Goal: Transaction & Acquisition: Subscribe to service/newsletter

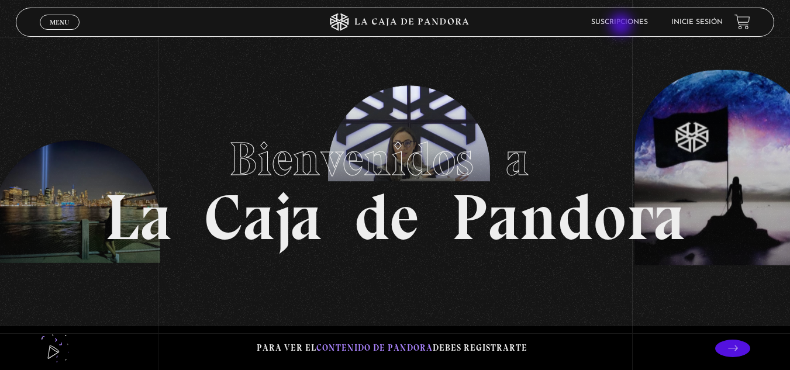
click at [622, 26] on link "Suscripciones" at bounding box center [619, 22] width 57 height 7
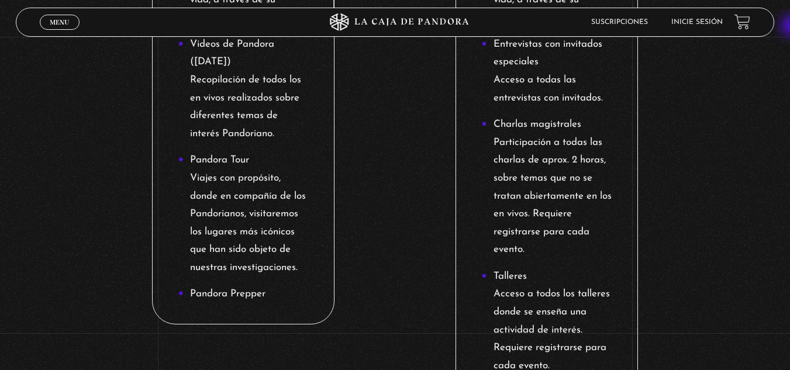
scroll to position [1035, 0]
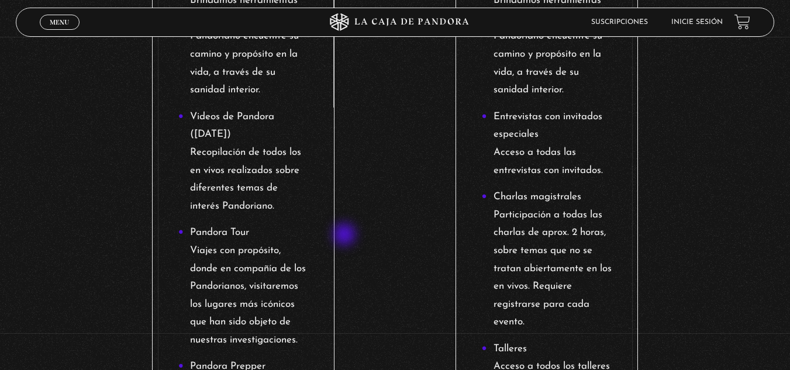
click at [345, 236] on div "$9 USD /mensual Envivos todos los martes Videos realizados en tiempo real. Noti…" at bounding box center [395, 91] width 607 height 1701
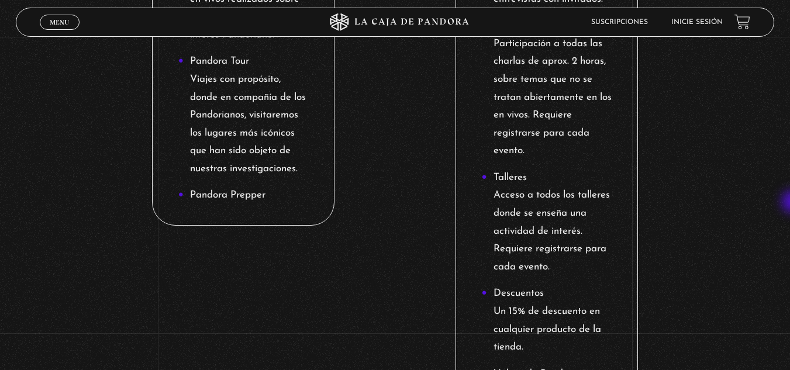
scroll to position [1210, 0]
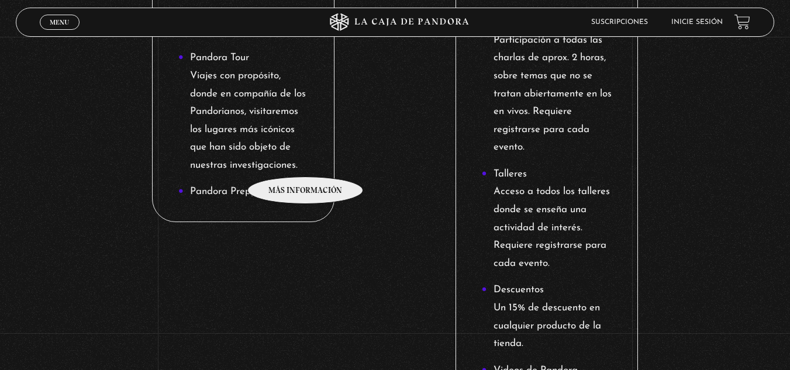
click at [306, 159] on li "Pandora Tour Viajes con propósito, donde en compañía de los Pandorianos, visita…" at bounding box center [243, 111] width 130 height 125
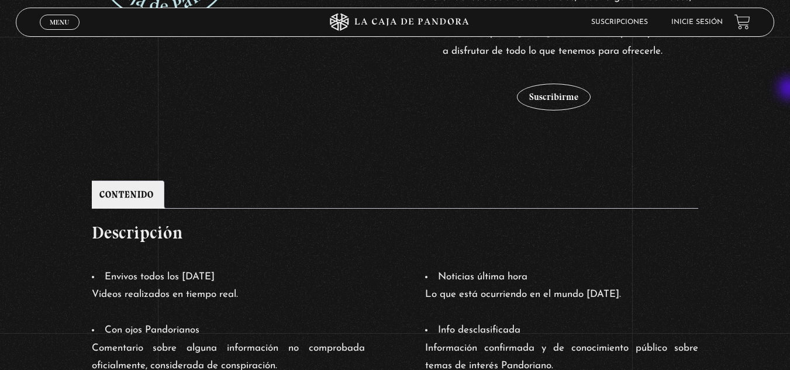
scroll to position [378, 0]
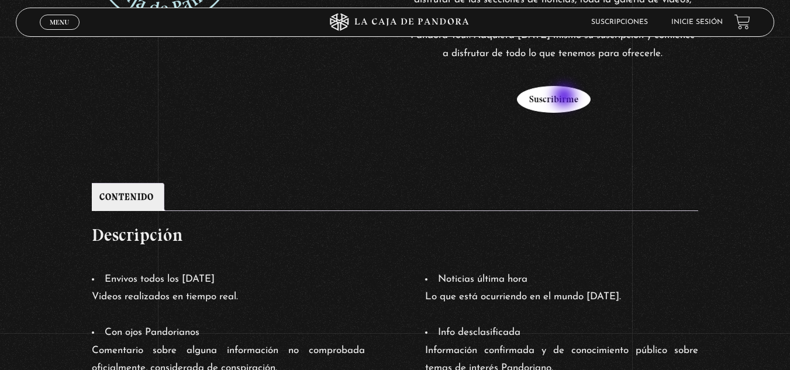
click at [565, 98] on button "Suscribirme" at bounding box center [554, 99] width 74 height 27
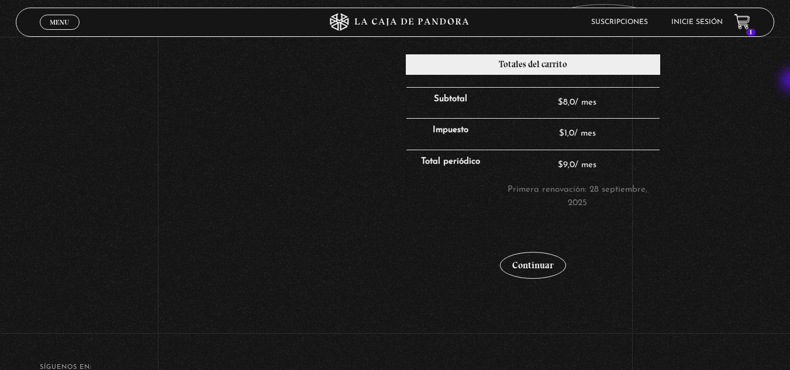
scroll to position [317, 0]
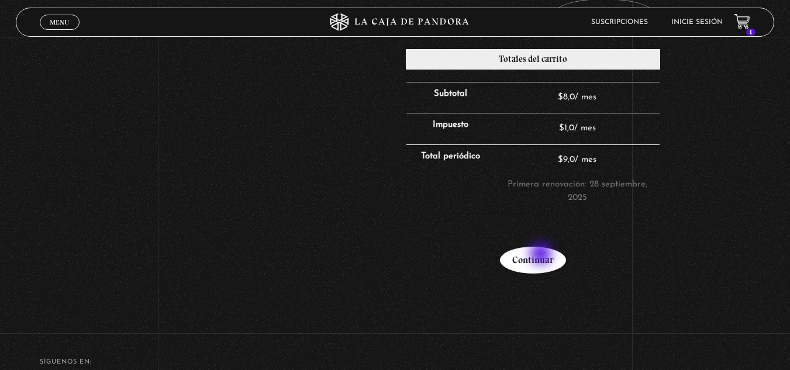
click at [542, 255] on link "Continuar" at bounding box center [533, 260] width 66 height 27
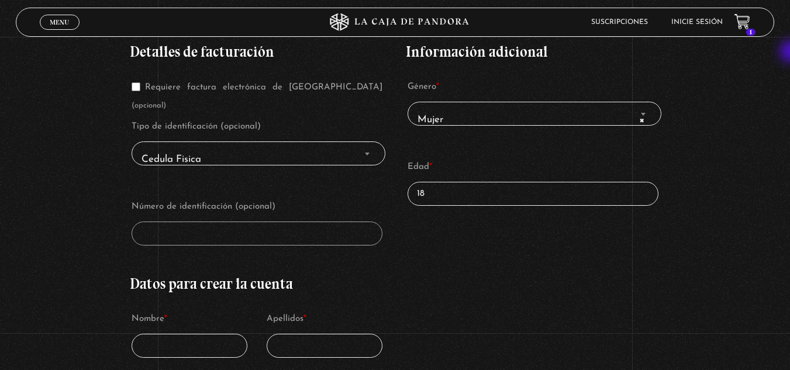
scroll to position [215, 0]
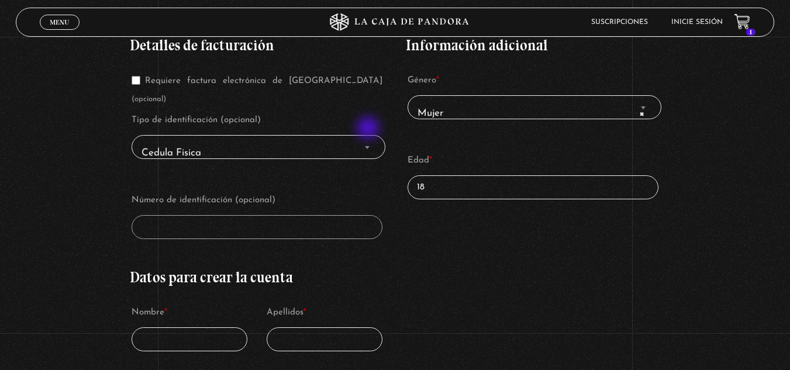
click at [369, 146] on b "Finalizar compra" at bounding box center [367, 147] width 5 height 3
click at [135, 81] on input "Requiere factura electrónica de Costa Rica (opcional)" at bounding box center [136, 80] width 9 height 9
checkbox input "true"
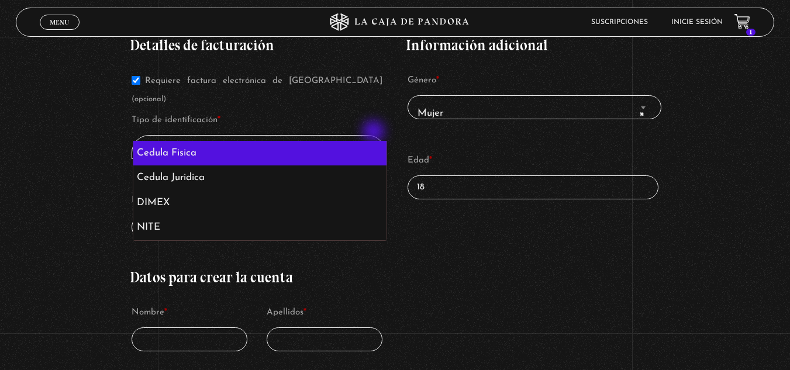
click at [375, 140] on span "Cedula Fisica" at bounding box center [259, 153] width 244 height 26
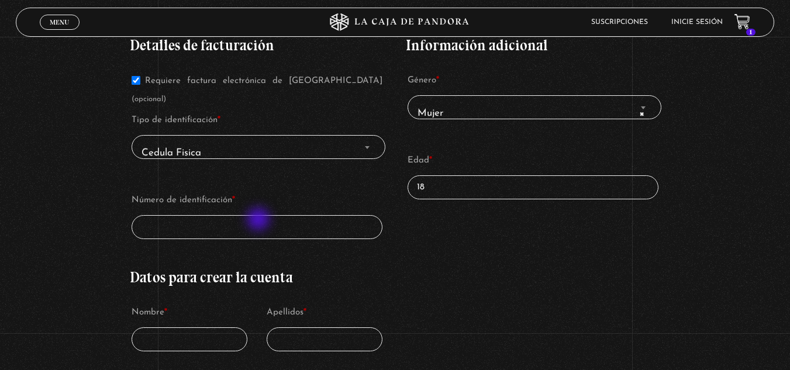
click at [260, 220] on input "Número de identificación *" at bounding box center [257, 227] width 251 height 24
type input "2-0817-0010"
click at [213, 327] on input "Nombre *" at bounding box center [190, 339] width 116 height 24
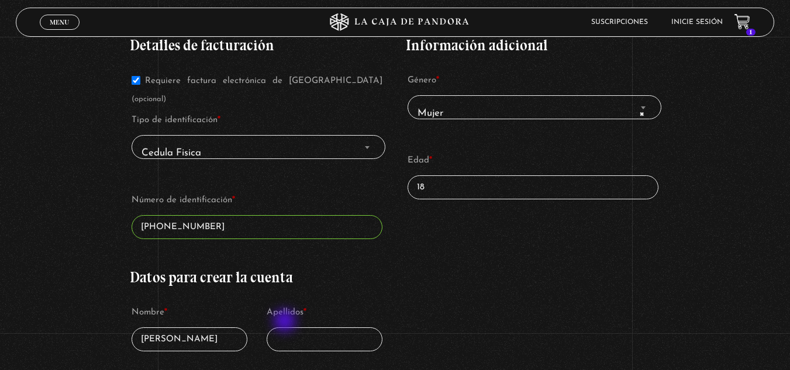
type input "Allison"
click at [286, 327] on input "Apellidos *" at bounding box center [325, 339] width 116 height 24
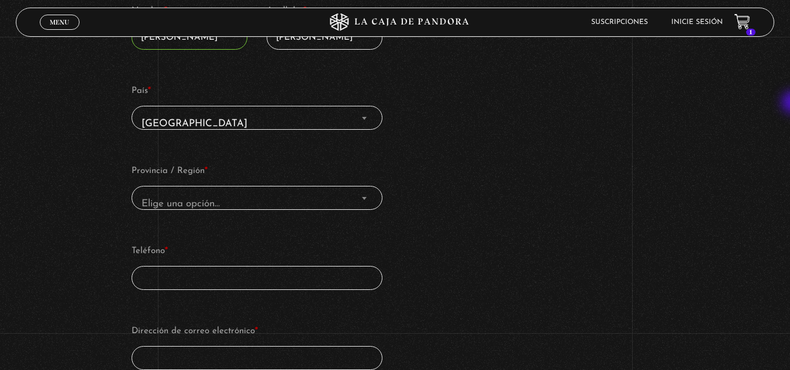
scroll to position [520, 0]
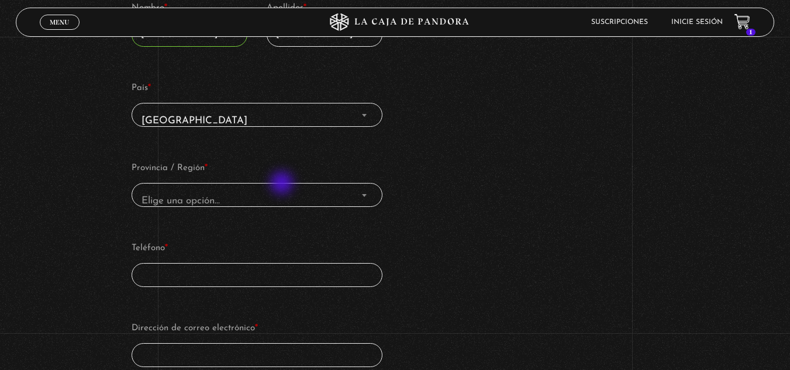
type input "Benavides Fallas"
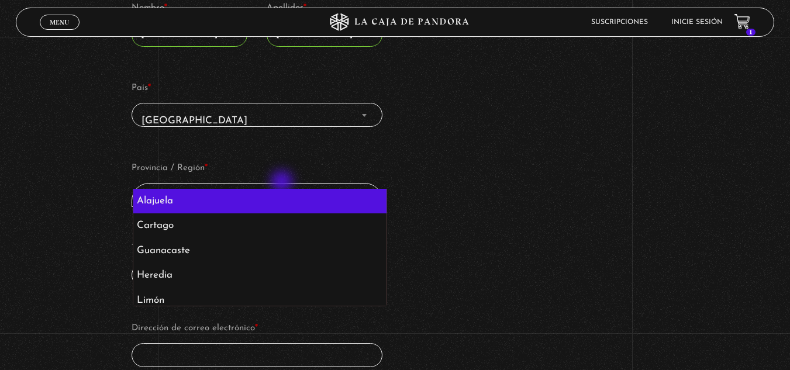
click at [283, 188] on span "Elige una opción…" at bounding box center [257, 201] width 241 height 26
select select "CR-A"
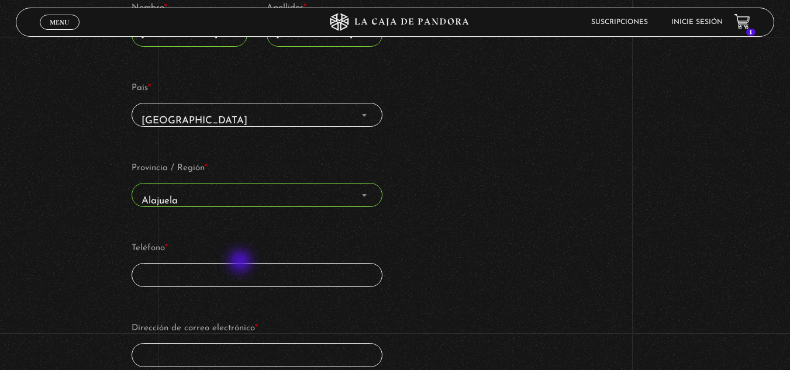
click at [241, 263] on input "Teléfono *" at bounding box center [257, 275] width 251 height 24
type input "86307868"
click at [243, 343] on input "Dirección de correo electrónico *" at bounding box center [257, 355] width 251 height 24
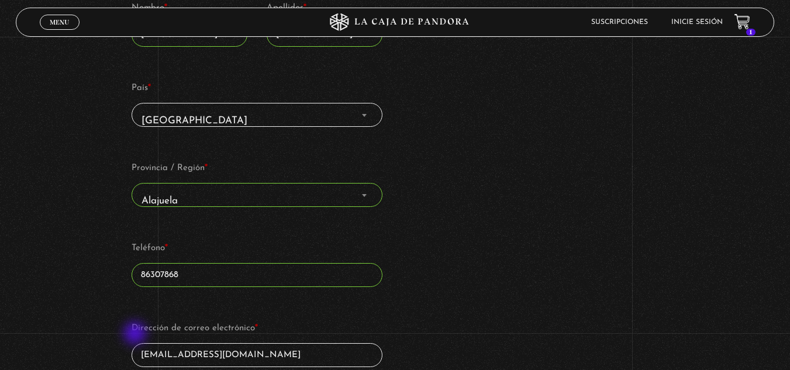
drag, startPoint x: 236, startPoint y: 336, endPoint x: 136, endPoint y: 334, distance: 100.0
click at [136, 343] on input "infojacem@gmail.com" at bounding box center [257, 355] width 251 height 24
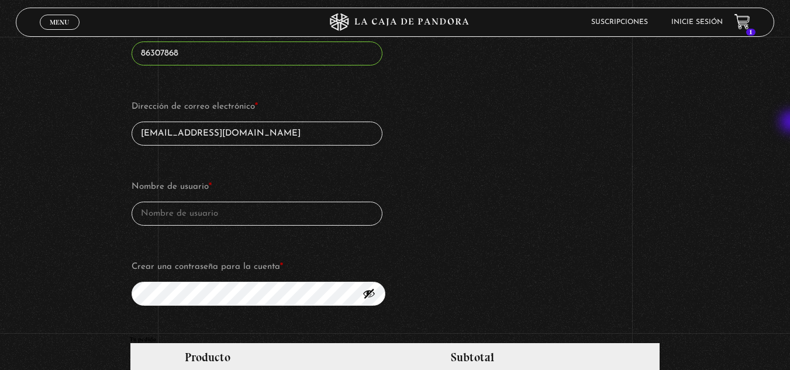
scroll to position [745, 0]
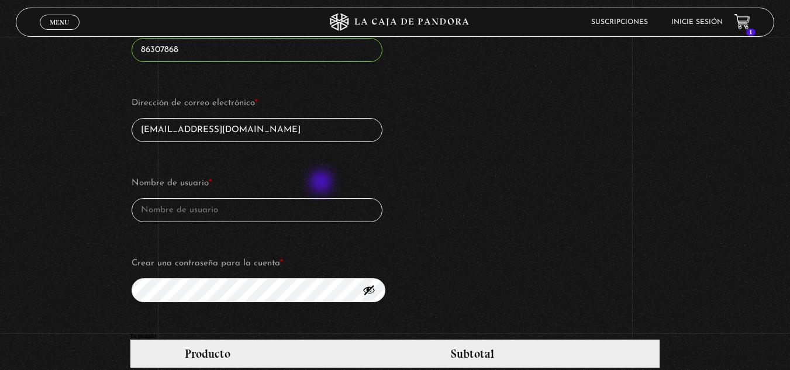
type input "infojacem@gmail.com"
click at [322, 198] on input "Nombre de usuario *" at bounding box center [257, 210] width 251 height 24
paste input "infojacem@gmail.com"
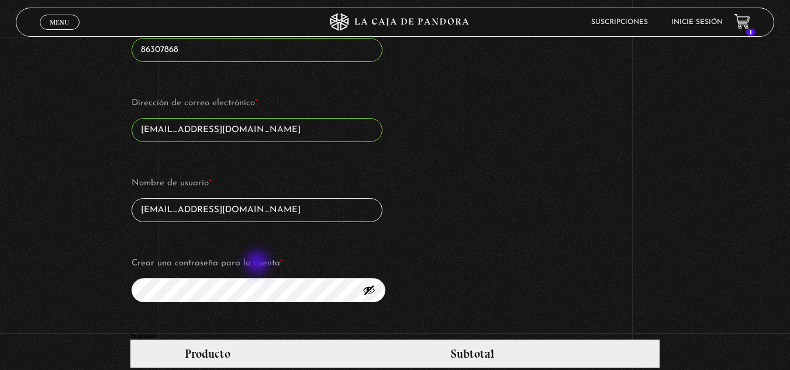
type input "infojacem@gmail.com"
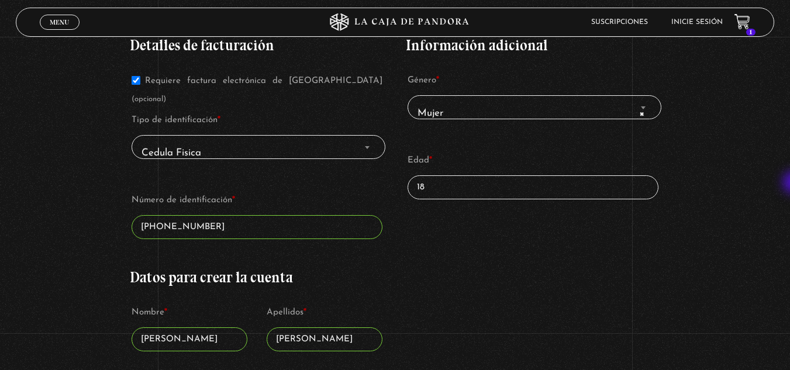
scroll to position [212, 0]
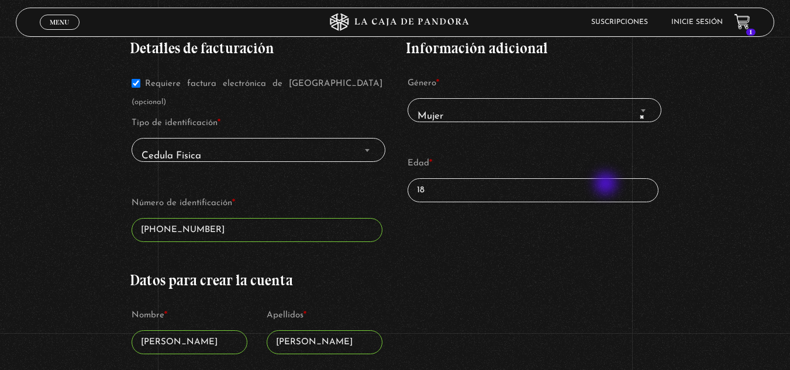
click at [607, 185] on input "18" at bounding box center [532, 190] width 251 height 24
type input "1"
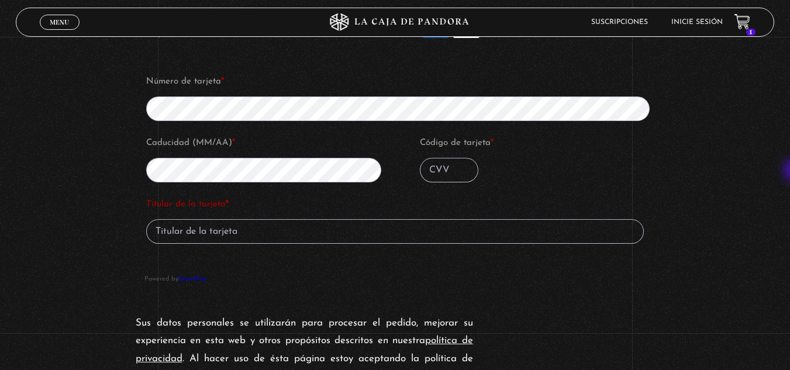
scroll to position [1287, 0]
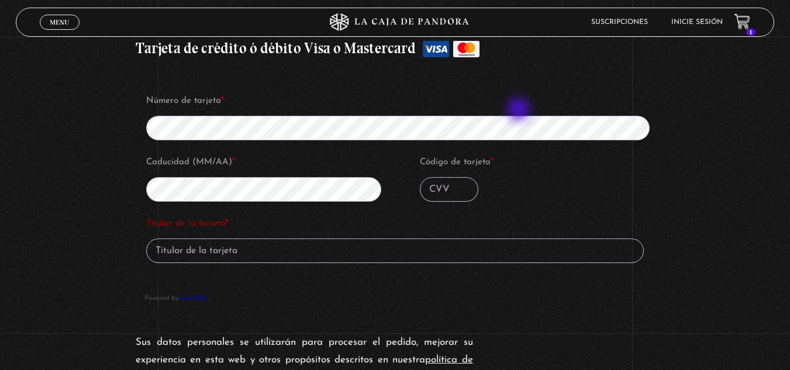
type input "24"
click at [442, 177] on input "Código de tarjeta *" at bounding box center [449, 189] width 58 height 25
type input "976"
click at [246, 238] on input "Titular de la tarjeta *" at bounding box center [394, 250] width 497 height 25
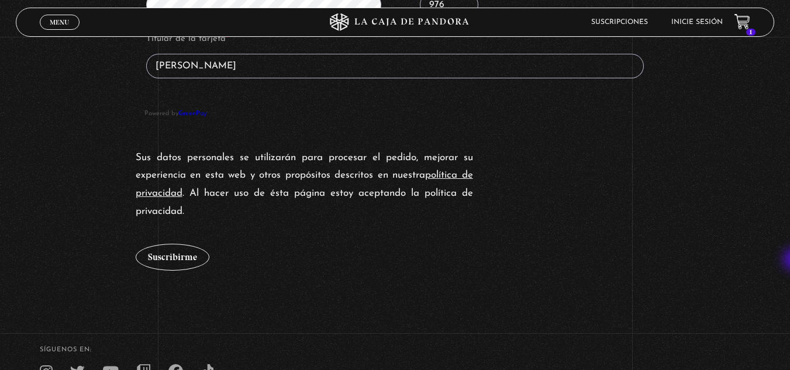
scroll to position [1478, 0]
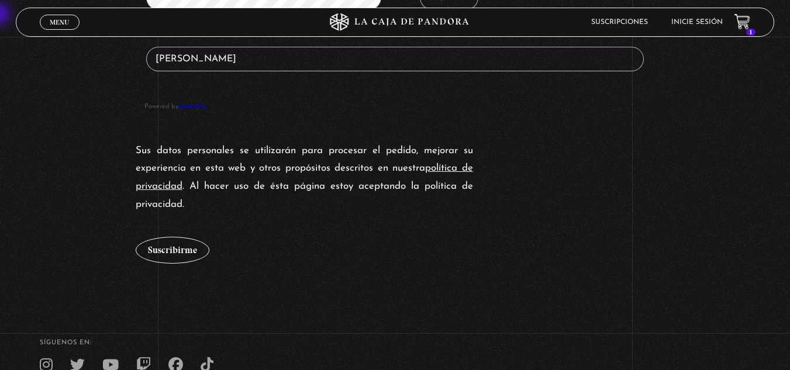
type input "Andrés Segura H"
click at [188, 237] on button "Suscribirme" at bounding box center [173, 250] width 74 height 27
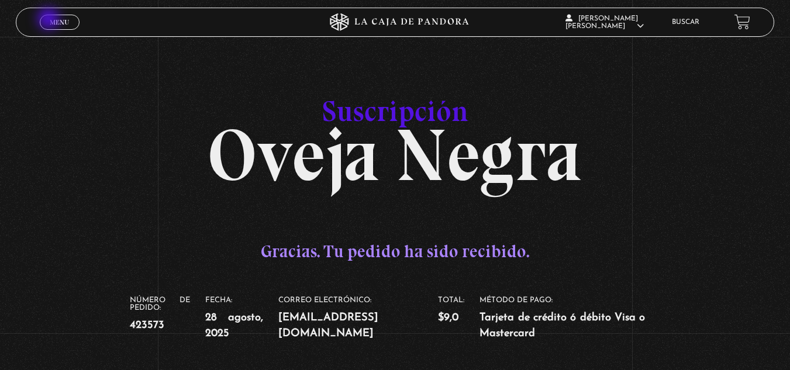
click at [50, 20] on span "Menu" at bounding box center [59, 22] width 19 height 7
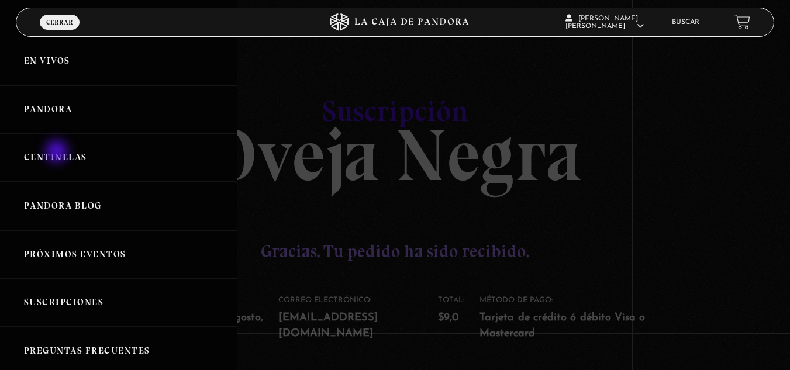
click at [58, 153] on link "Centinelas" at bounding box center [118, 157] width 237 height 49
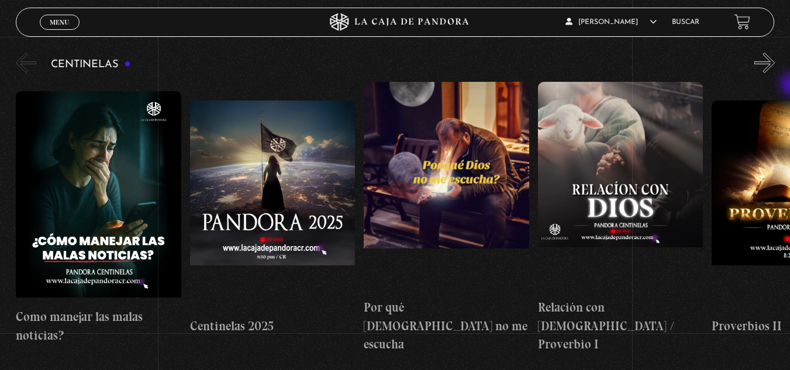
scroll to position [135, 0]
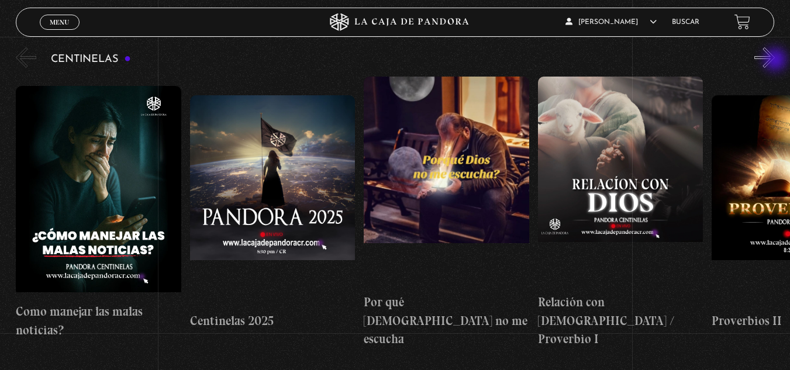
click at [775, 61] on button "»" at bounding box center [764, 57] width 20 height 20
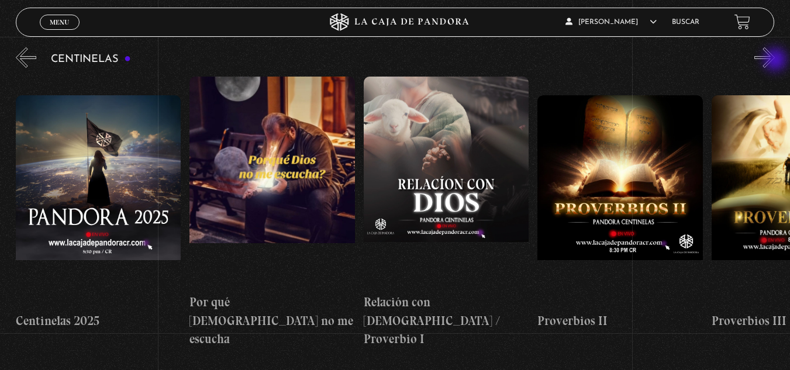
click at [775, 61] on button "»" at bounding box center [764, 57] width 20 height 20
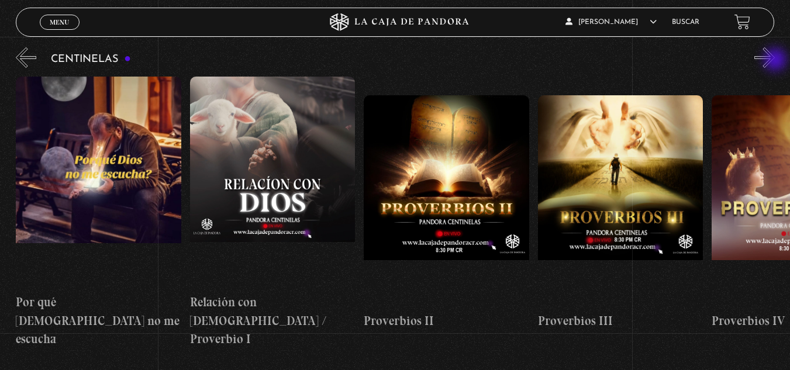
click at [775, 61] on button "»" at bounding box center [764, 57] width 20 height 20
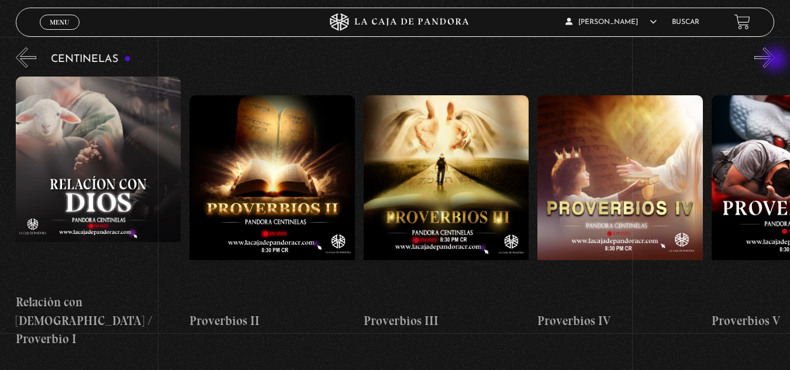
click at [775, 61] on button "»" at bounding box center [764, 57] width 20 height 20
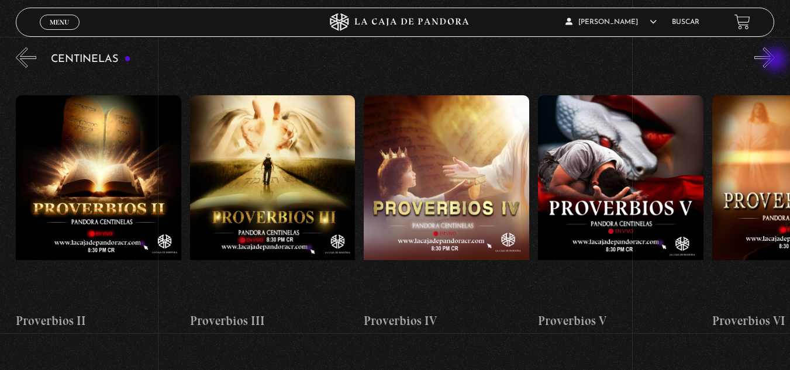
click at [775, 61] on button "»" at bounding box center [764, 57] width 20 height 20
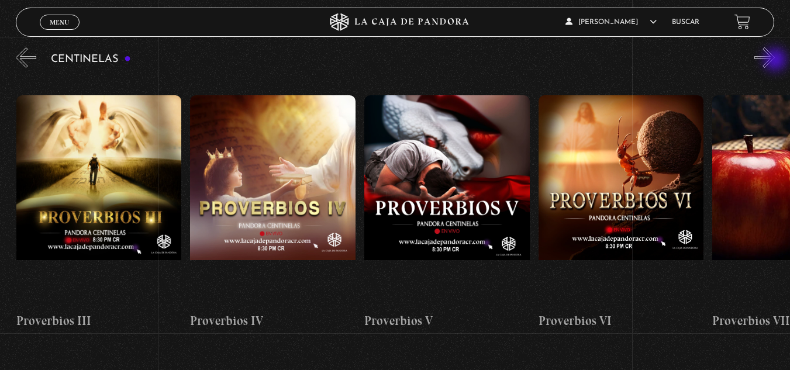
click at [775, 61] on button "»" at bounding box center [764, 57] width 20 height 20
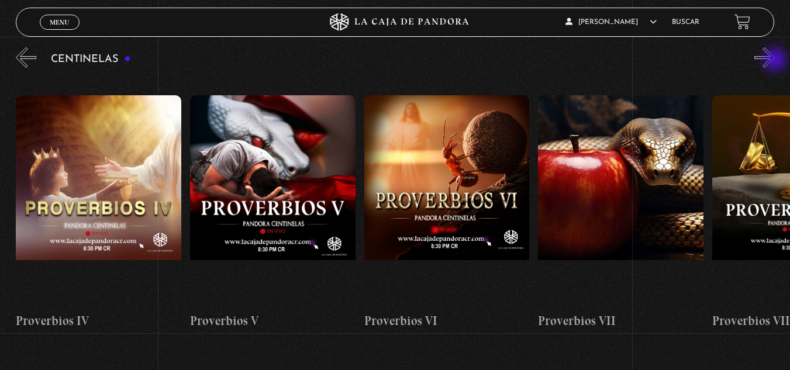
click at [775, 61] on button "»" at bounding box center [764, 57] width 20 height 20
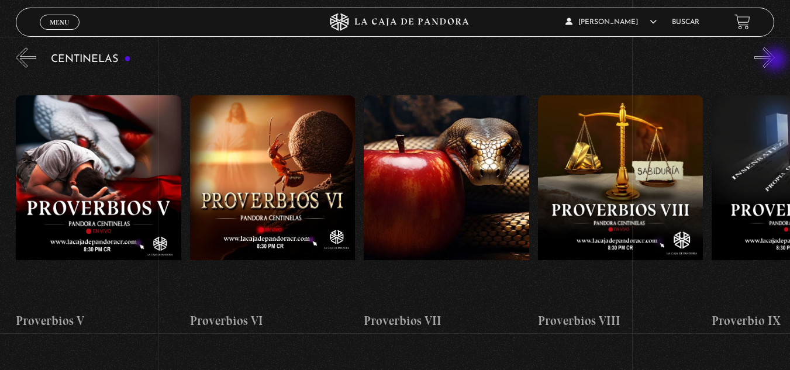
click at [775, 61] on button "»" at bounding box center [764, 57] width 20 height 20
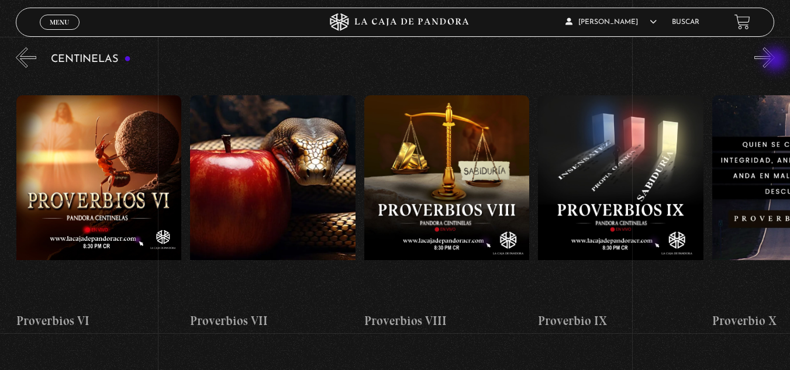
click at [775, 61] on button "»" at bounding box center [764, 57] width 20 height 20
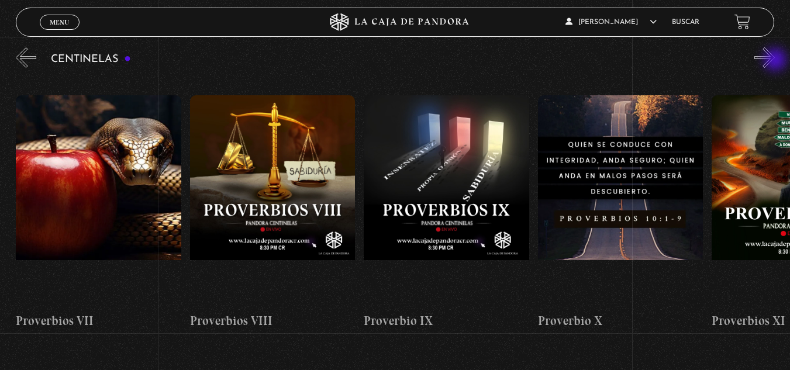
click at [775, 61] on button "»" at bounding box center [764, 57] width 20 height 20
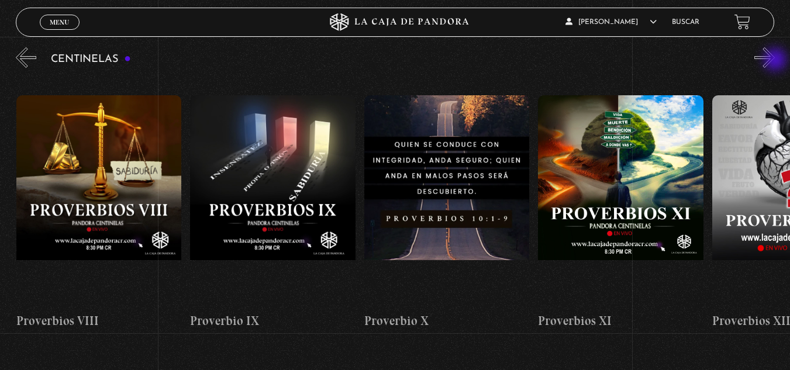
click at [775, 61] on button "»" at bounding box center [764, 57] width 20 height 20
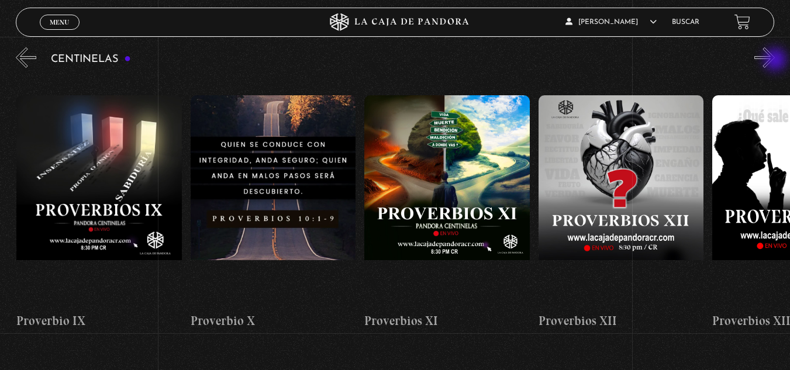
click at [775, 61] on button "»" at bounding box center [764, 57] width 20 height 20
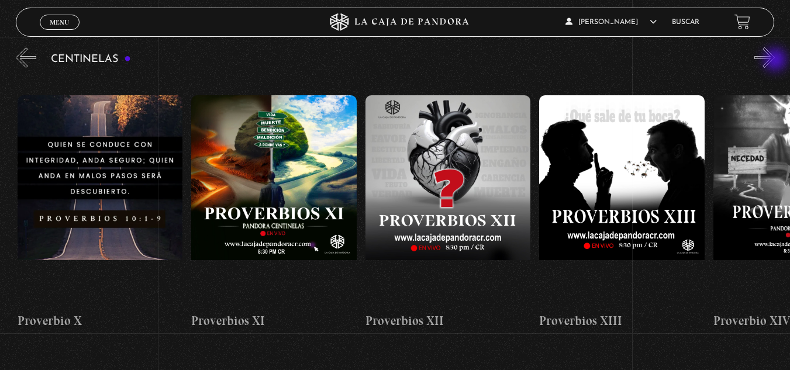
click at [775, 61] on button "»" at bounding box center [764, 57] width 20 height 20
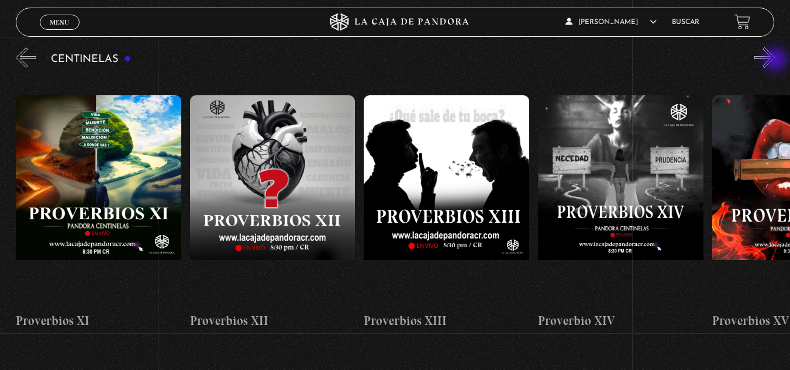
click at [775, 61] on button "»" at bounding box center [764, 57] width 20 height 20
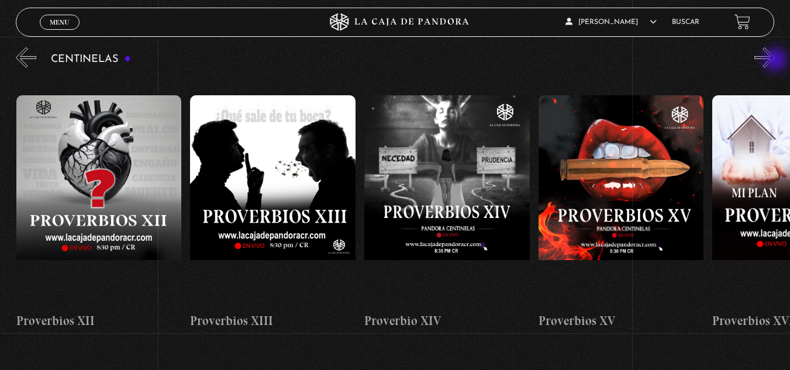
click at [775, 61] on button "»" at bounding box center [764, 57] width 20 height 20
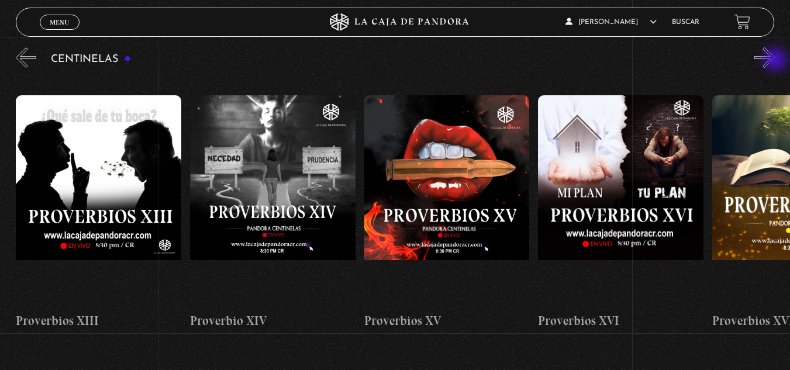
click at [775, 61] on button "»" at bounding box center [764, 57] width 20 height 20
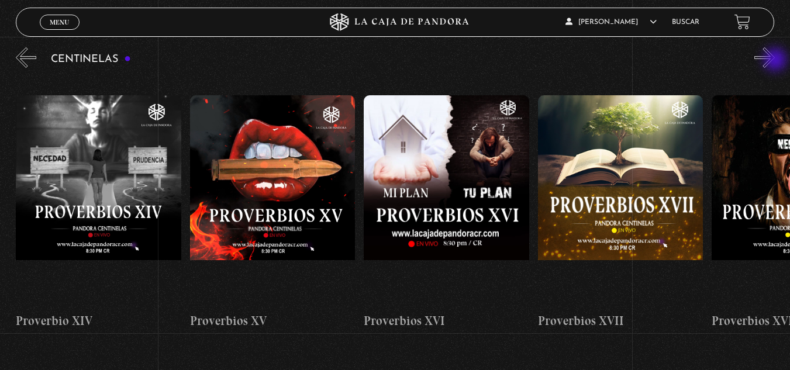
click at [775, 61] on button "»" at bounding box center [764, 57] width 20 height 20
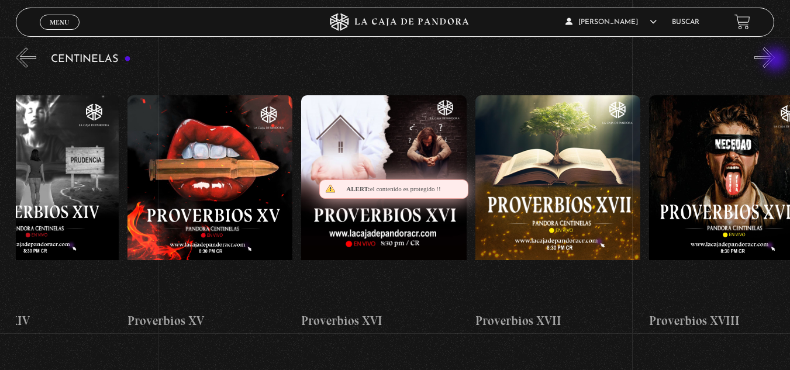
click at [775, 61] on button "»" at bounding box center [764, 57] width 20 height 20
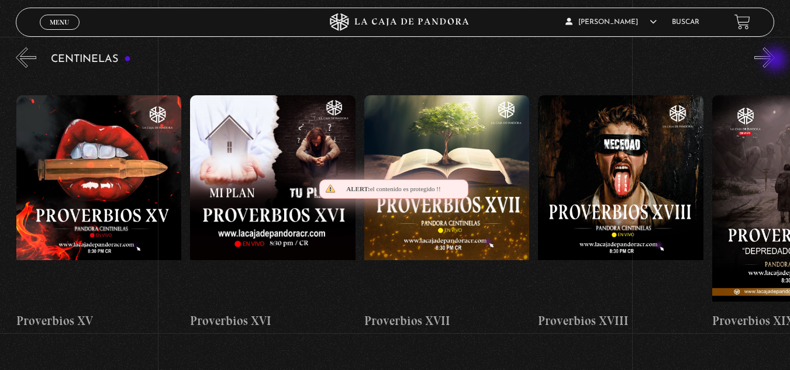
click at [775, 61] on button "»" at bounding box center [764, 57] width 20 height 20
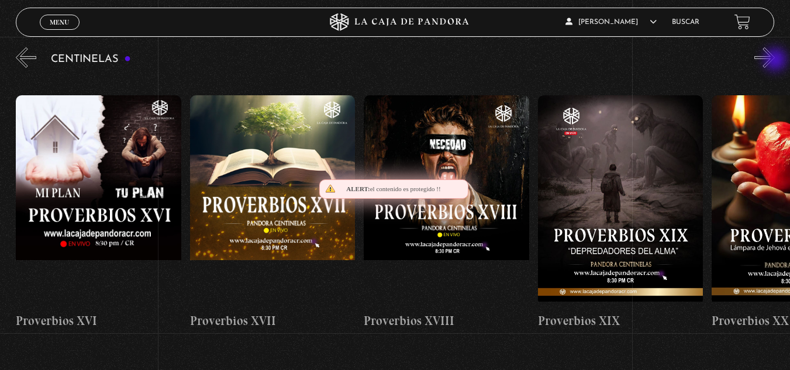
click at [775, 61] on button "»" at bounding box center [764, 57] width 20 height 20
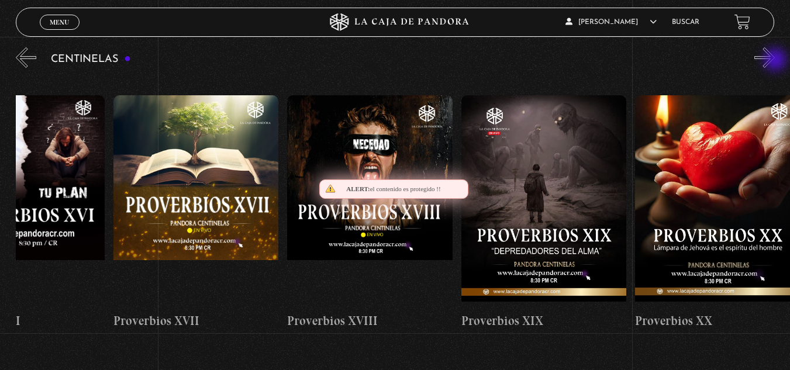
click at [775, 61] on button "»" at bounding box center [764, 57] width 20 height 20
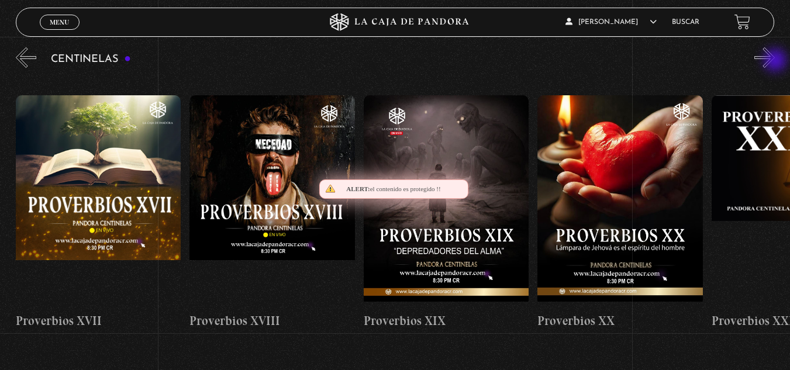
click at [775, 61] on button "»" at bounding box center [764, 57] width 20 height 20
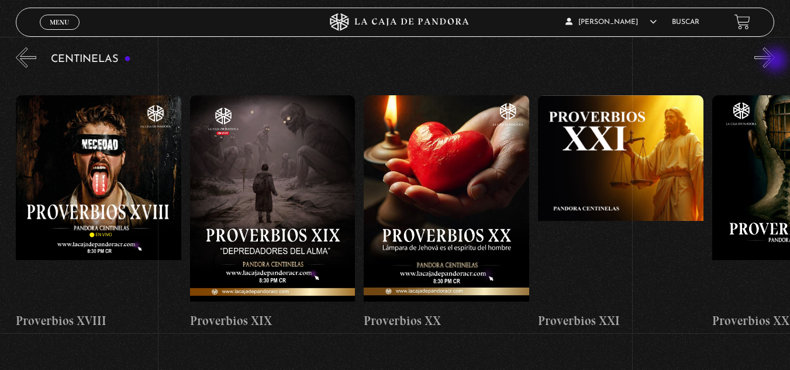
click at [775, 61] on button "»" at bounding box center [764, 57] width 20 height 20
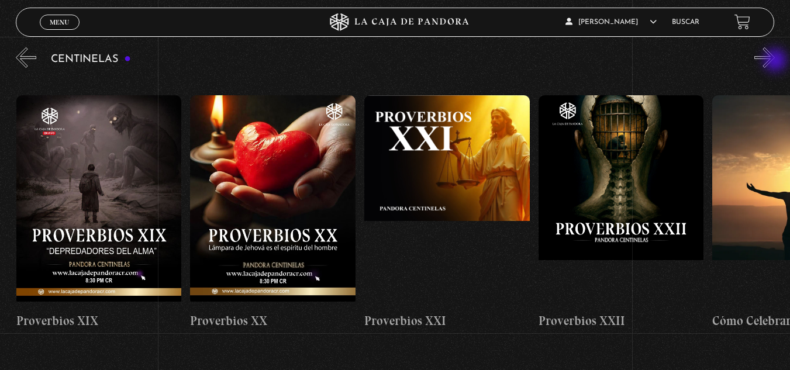
click at [775, 61] on button "»" at bounding box center [764, 57] width 20 height 20
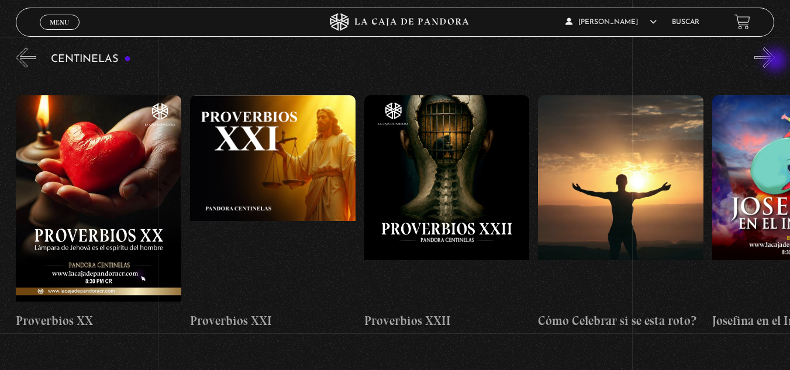
click at [775, 61] on button "»" at bounding box center [764, 57] width 20 height 20
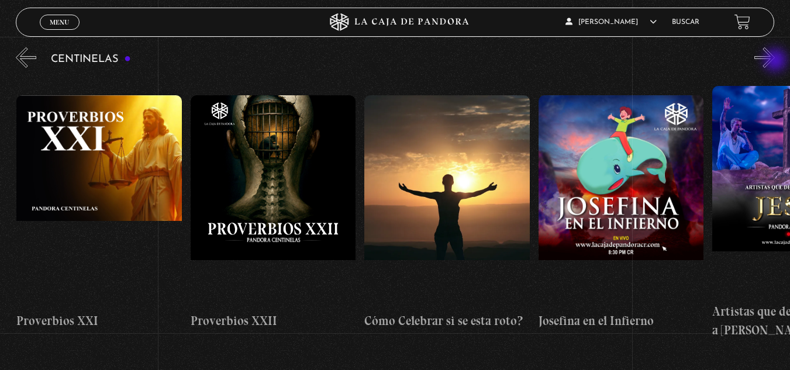
click at [775, 61] on button "»" at bounding box center [764, 57] width 20 height 20
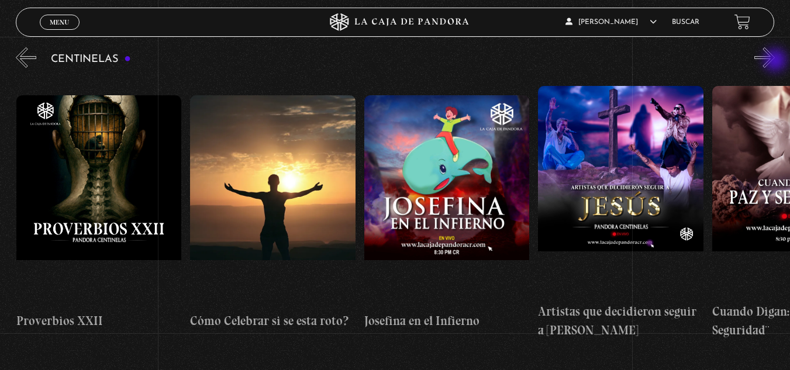
click at [775, 61] on button "»" at bounding box center [764, 57] width 20 height 20
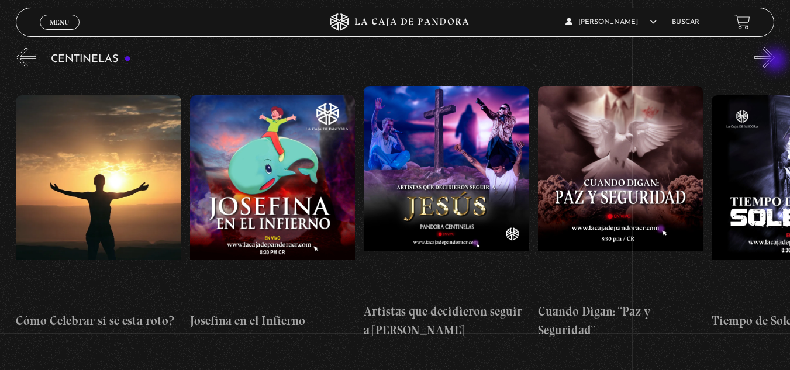
click at [775, 61] on button "»" at bounding box center [764, 57] width 20 height 20
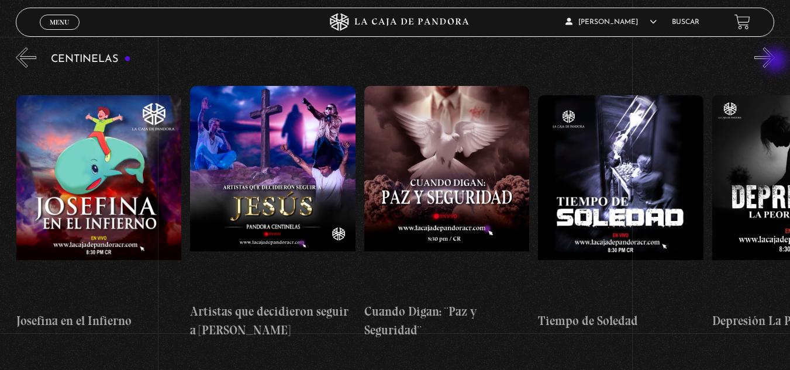
click at [775, 61] on button "»" at bounding box center [764, 57] width 20 height 20
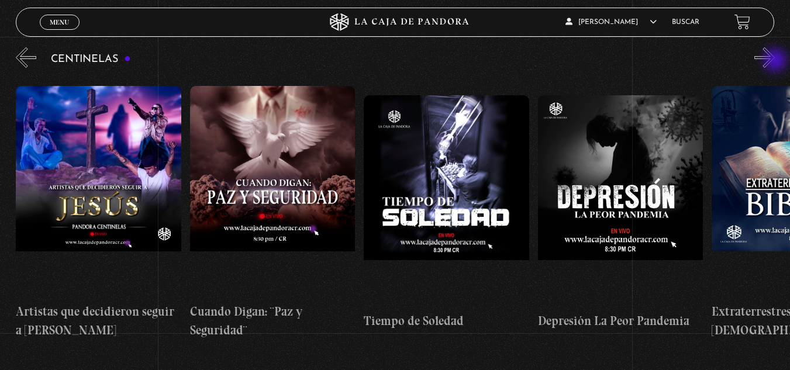
click at [775, 61] on button "»" at bounding box center [764, 57] width 20 height 20
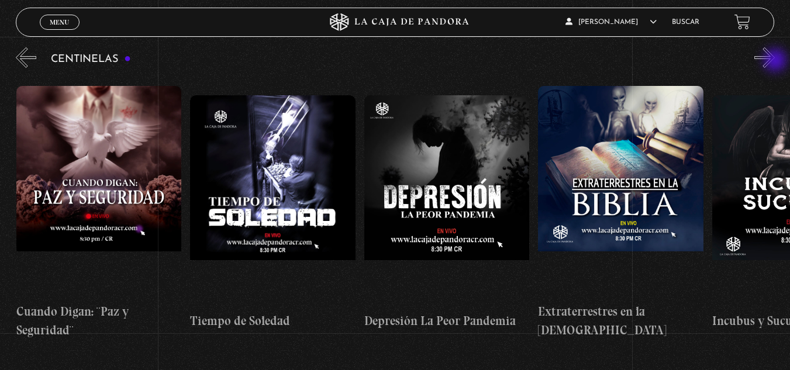
click at [775, 61] on button "»" at bounding box center [764, 57] width 20 height 20
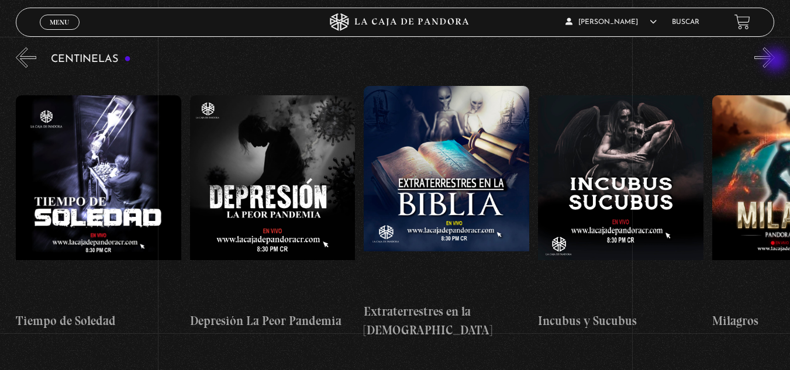
click at [775, 61] on button "»" at bounding box center [764, 57] width 20 height 20
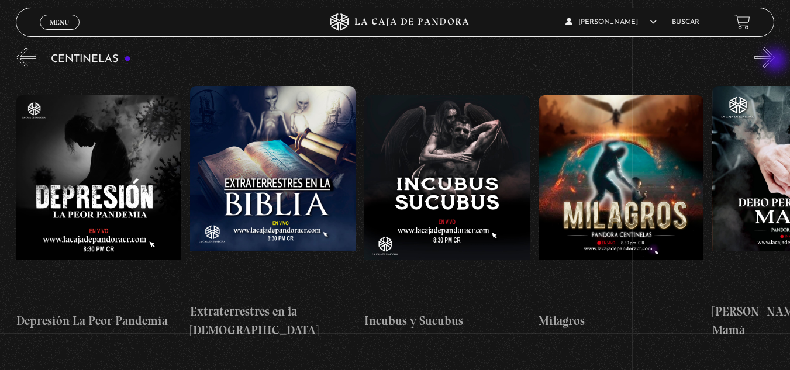
click at [775, 61] on button "»" at bounding box center [764, 57] width 20 height 20
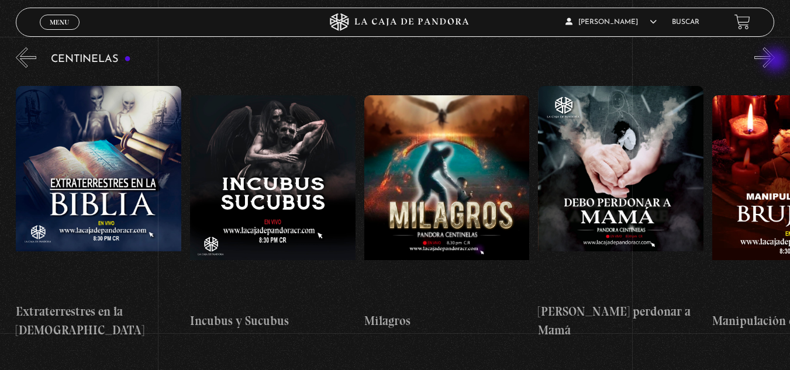
click at [775, 61] on button "»" at bounding box center [764, 57] width 20 height 20
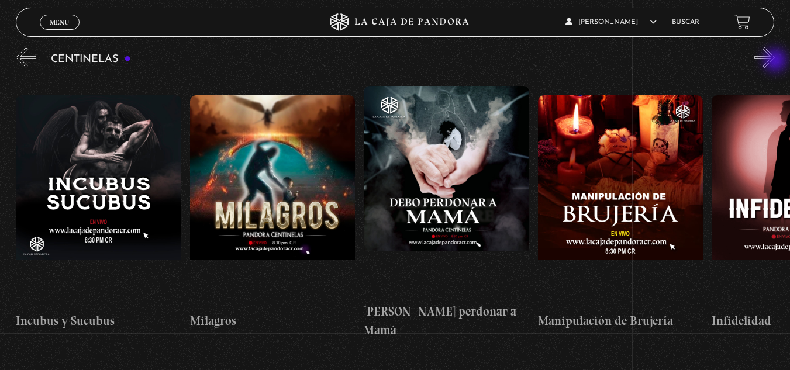
click at [775, 61] on button "»" at bounding box center [764, 57] width 20 height 20
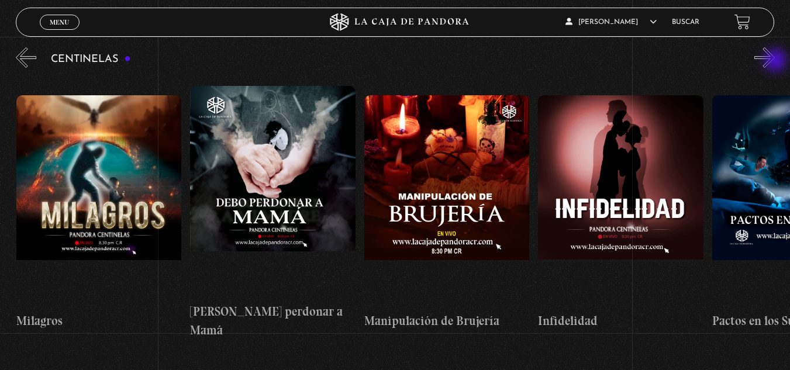
click at [775, 61] on button "»" at bounding box center [764, 57] width 20 height 20
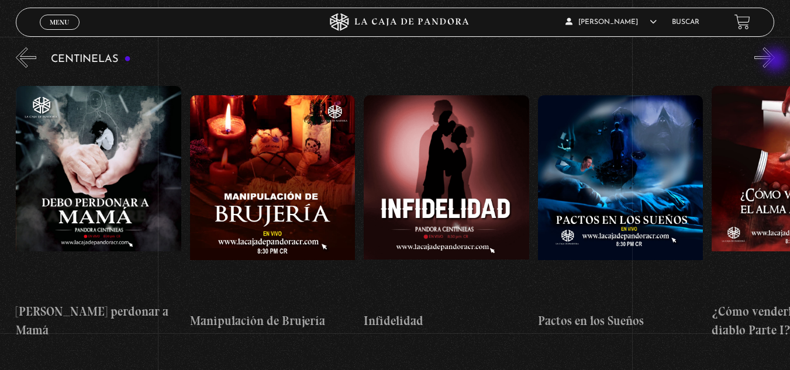
click at [775, 61] on button "»" at bounding box center [764, 57] width 20 height 20
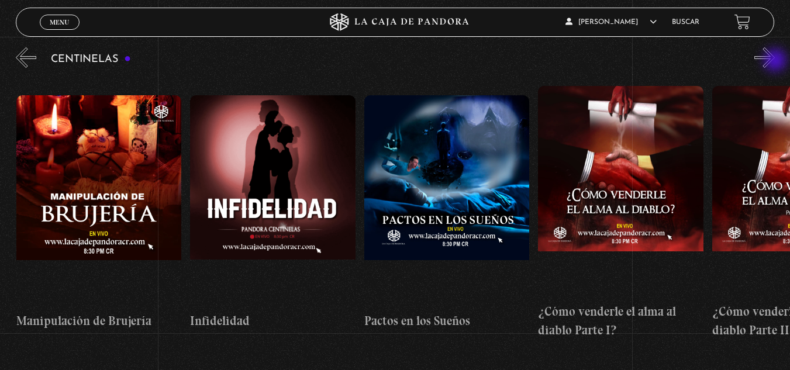
click at [775, 61] on button "»" at bounding box center [764, 57] width 20 height 20
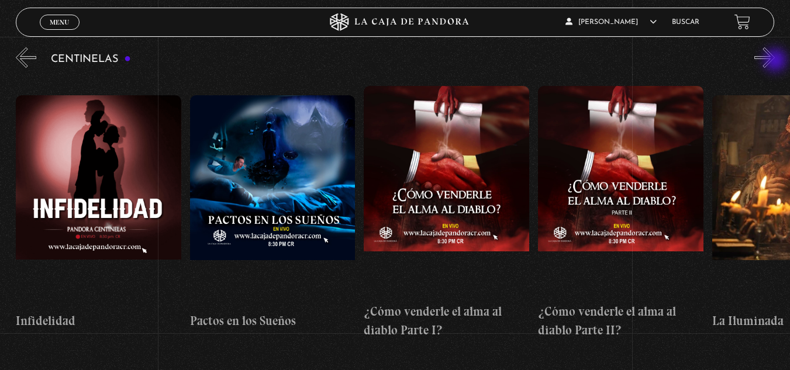
click at [775, 61] on button "»" at bounding box center [764, 57] width 20 height 20
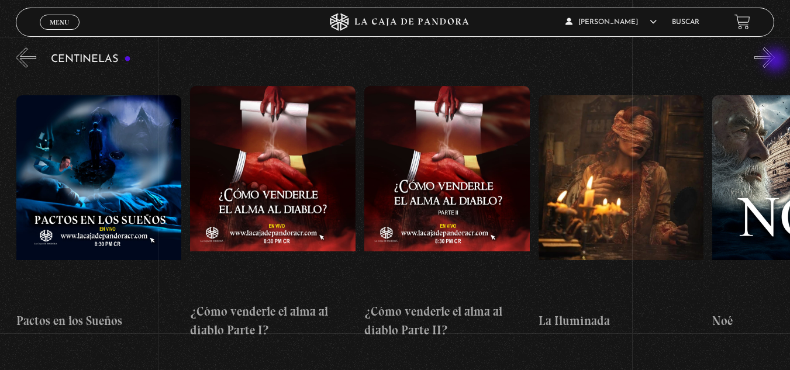
scroll to position [0, 6436]
click at [770, 51] on button "»" at bounding box center [764, 57] width 20 height 20
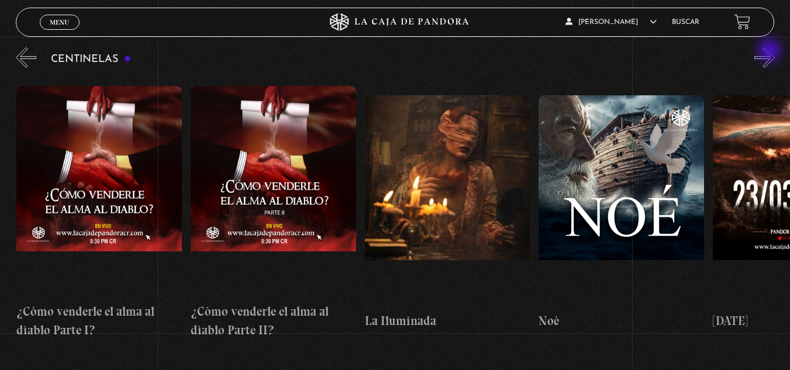
click at [770, 51] on button "»" at bounding box center [764, 57] width 20 height 20
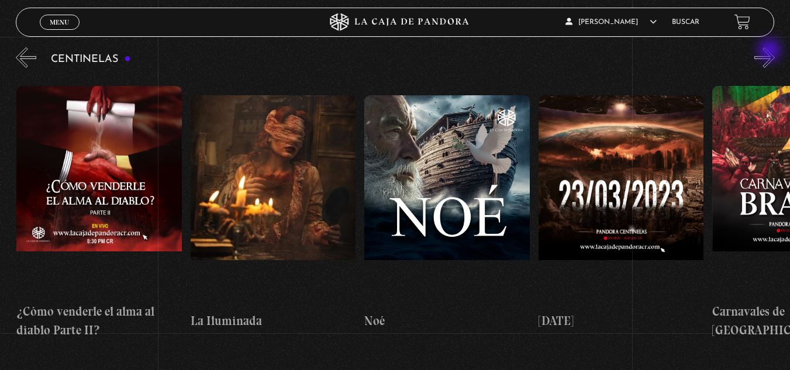
click at [770, 51] on button "»" at bounding box center [764, 57] width 20 height 20
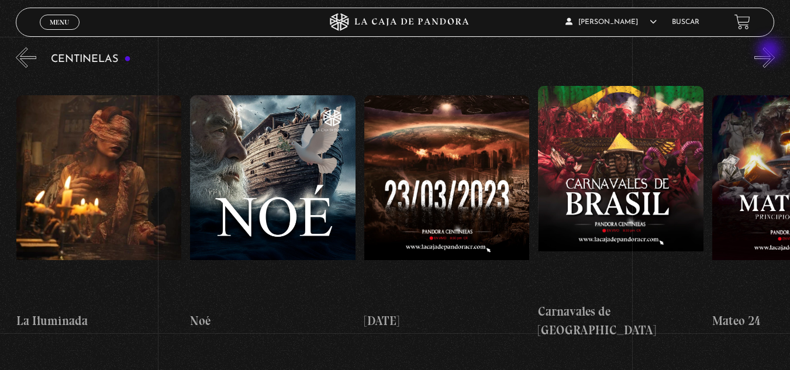
click at [770, 51] on button "»" at bounding box center [764, 57] width 20 height 20
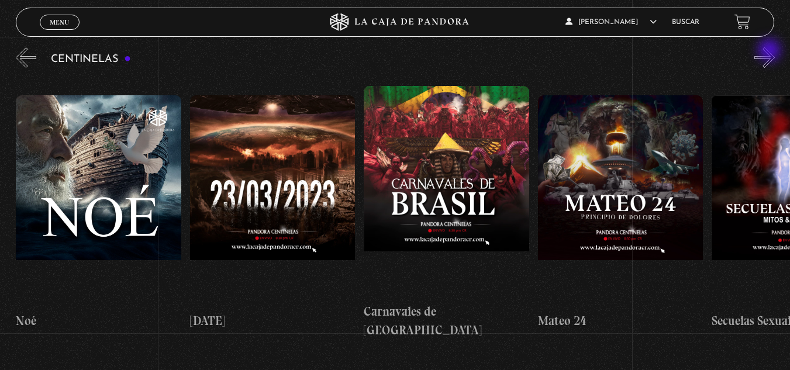
click at [770, 51] on button "»" at bounding box center [764, 57] width 20 height 20
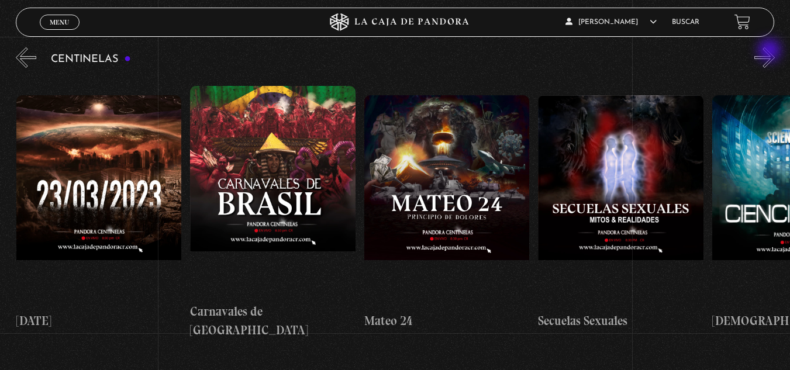
scroll to position [0, 7305]
click at [770, 51] on button "»" at bounding box center [764, 57] width 20 height 20
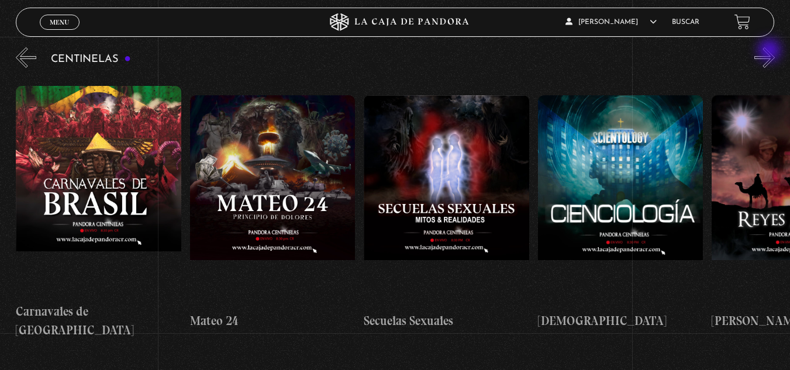
click at [770, 51] on button "»" at bounding box center [764, 57] width 20 height 20
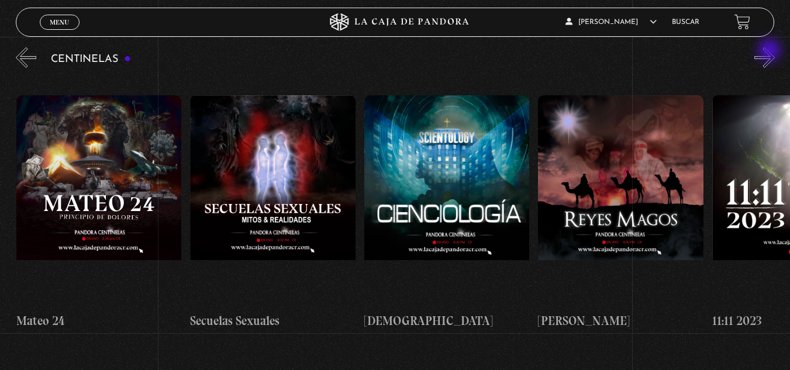
click at [770, 51] on button "»" at bounding box center [764, 57] width 20 height 20
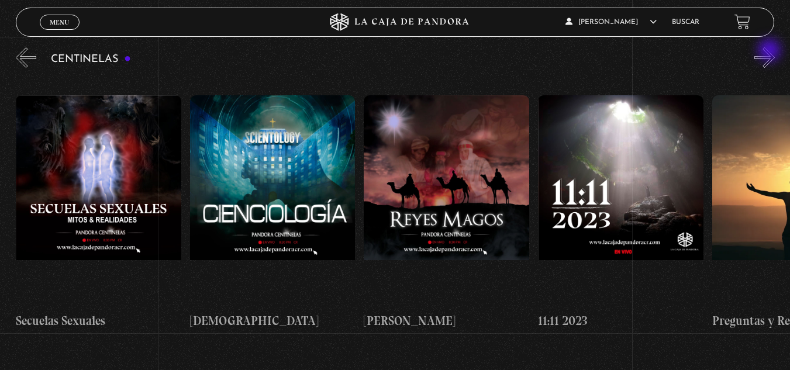
click at [770, 51] on button "»" at bounding box center [764, 57] width 20 height 20
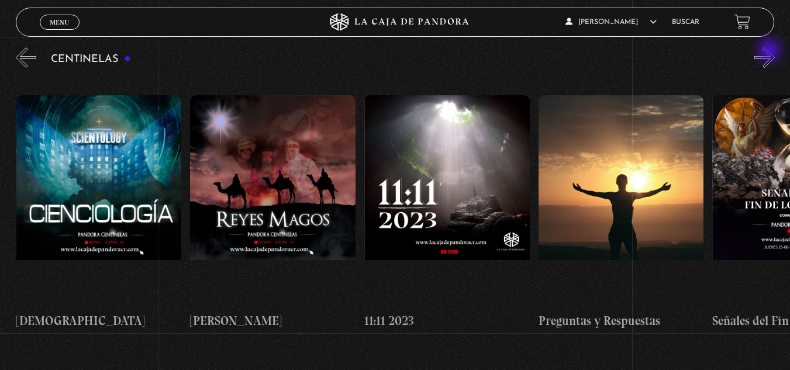
click at [770, 51] on button "»" at bounding box center [764, 57] width 20 height 20
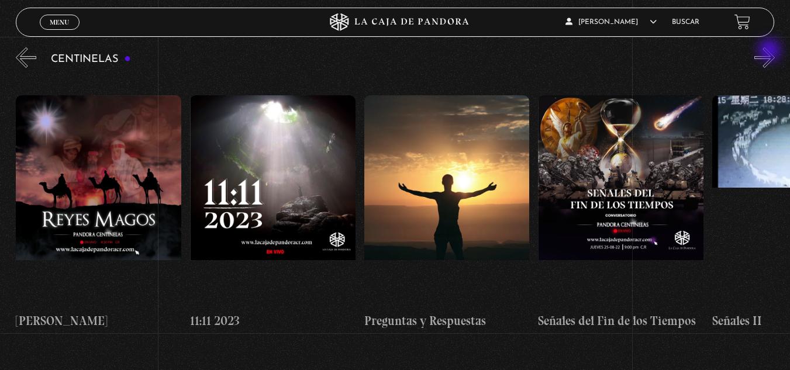
click at [770, 51] on button "»" at bounding box center [764, 57] width 20 height 20
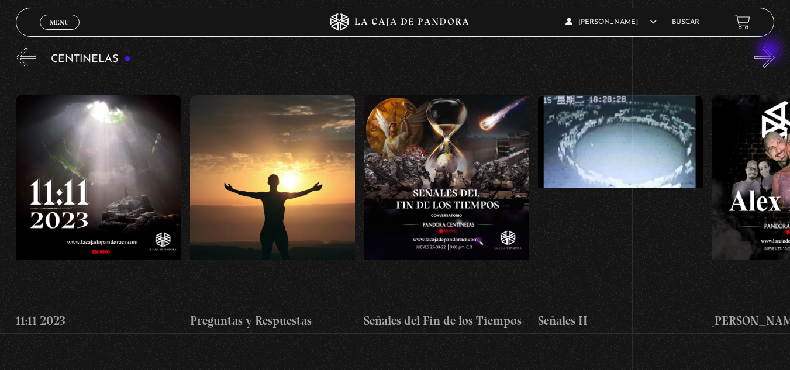
click at [770, 51] on button "»" at bounding box center [764, 57] width 20 height 20
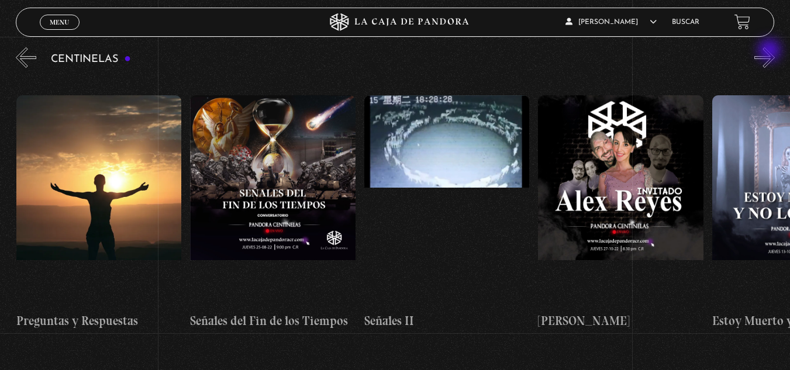
click at [770, 51] on button "»" at bounding box center [764, 57] width 20 height 20
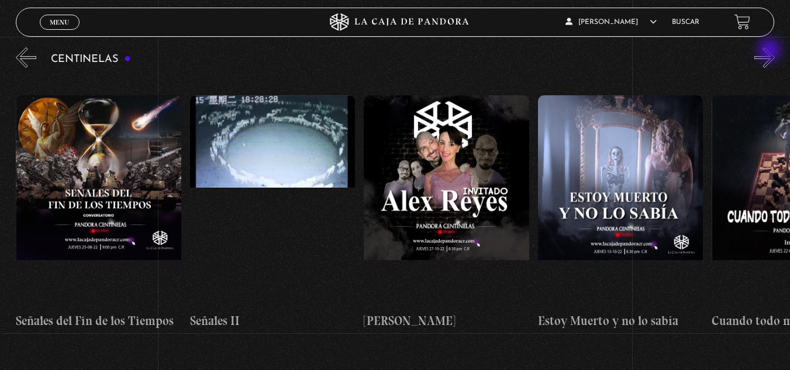
click at [770, 51] on button "»" at bounding box center [764, 57] width 20 height 20
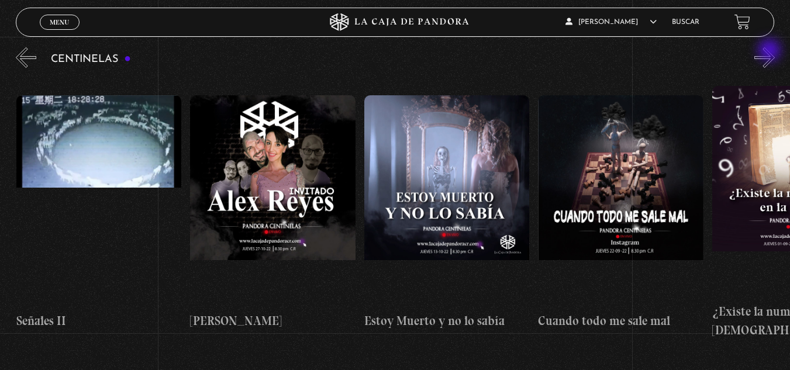
click at [770, 51] on button "»" at bounding box center [764, 57] width 20 height 20
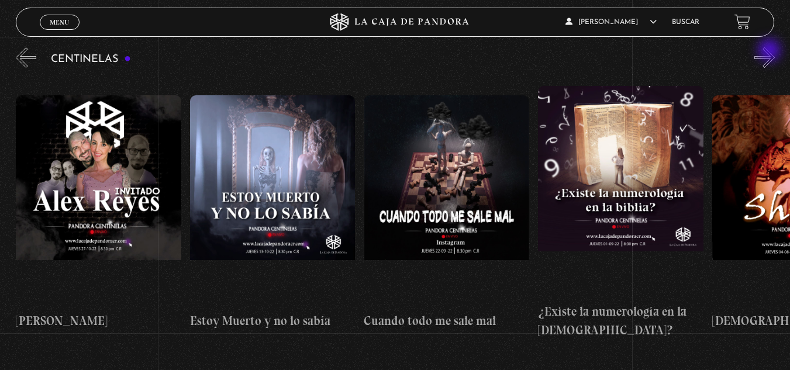
click at [770, 51] on button "»" at bounding box center [764, 57] width 20 height 20
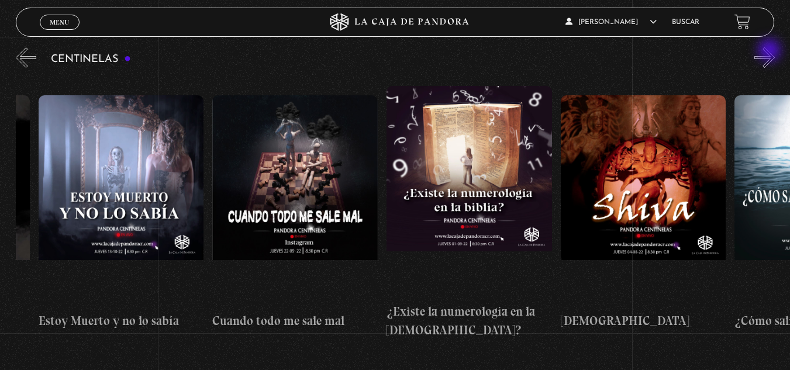
scroll to position [0, 9218]
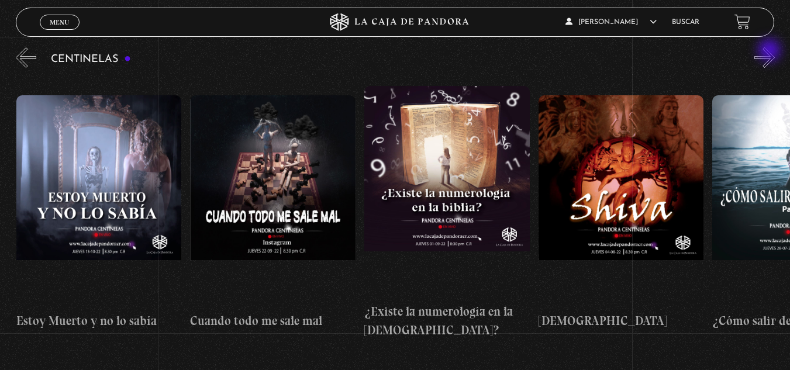
click at [770, 51] on button "»" at bounding box center [764, 57] width 20 height 20
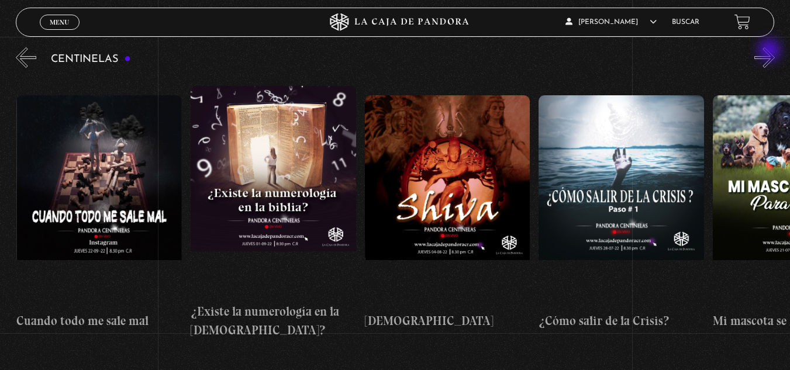
scroll to position [0, 9392]
click at [770, 51] on button "»" at bounding box center [764, 57] width 20 height 20
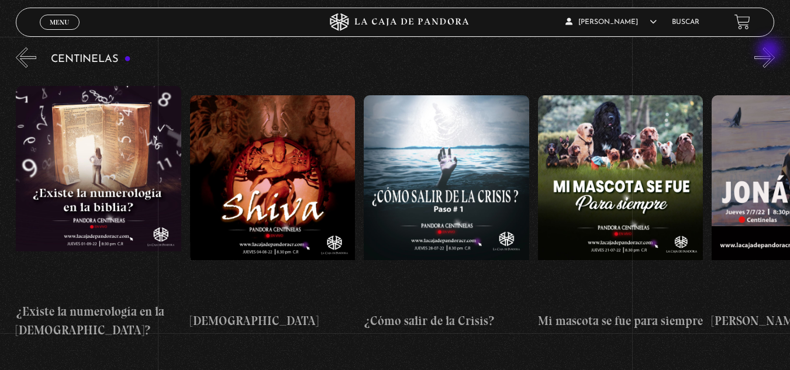
click at [770, 51] on button "»" at bounding box center [764, 57] width 20 height 20
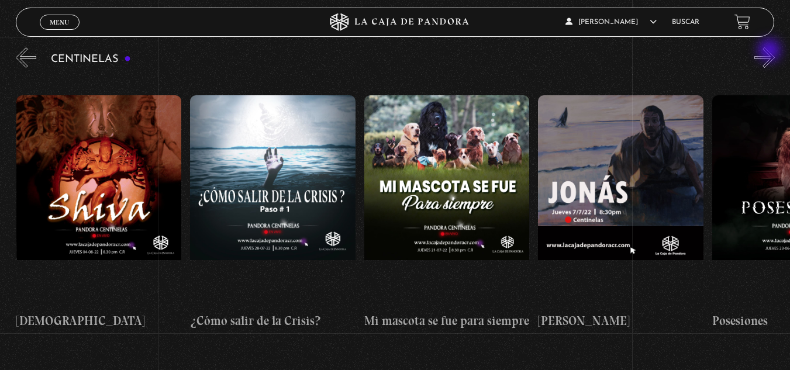
click at [770, 51] on button "»" at bounding box center [764, 57] width 20 height 20
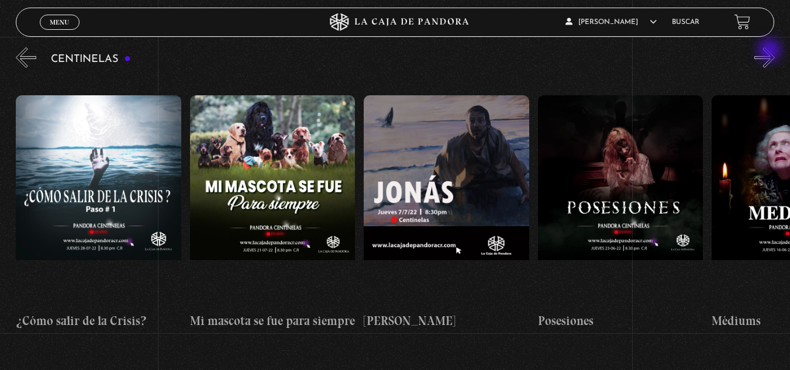
click at [770, 51] on button "»" at bounding box center [764, 57] width 20 height 20
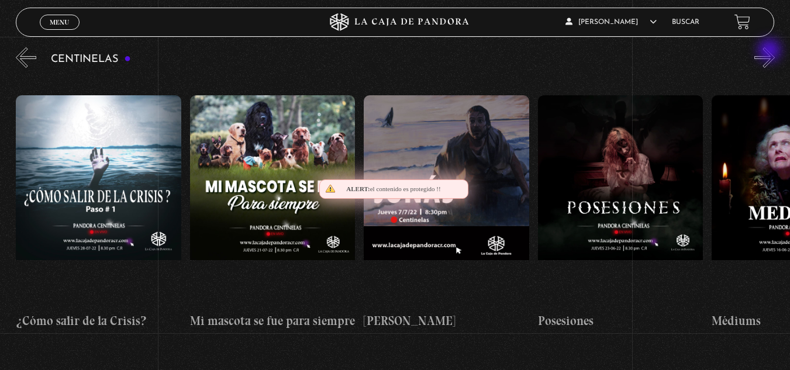
scroll to position [0, 10088]
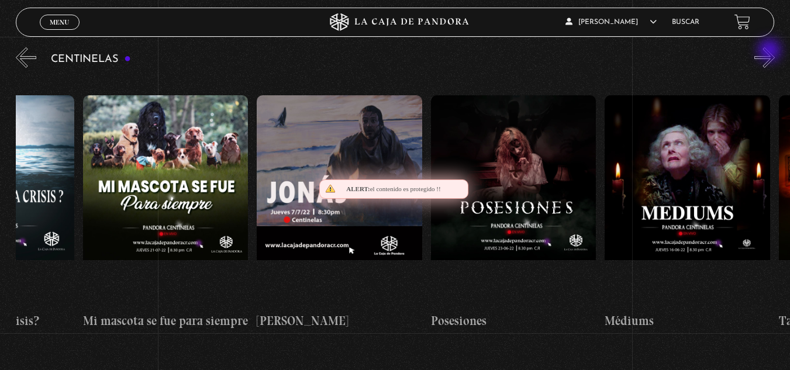
click at [770, 51] on button "»" at bounding box center [764, 57] width 20 height 20
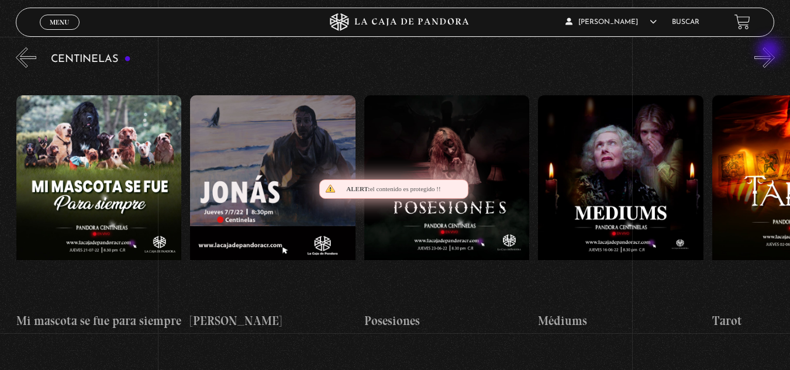
click at [770, 51] on button "»" at bounding box center [764, 57] width 20 height 20
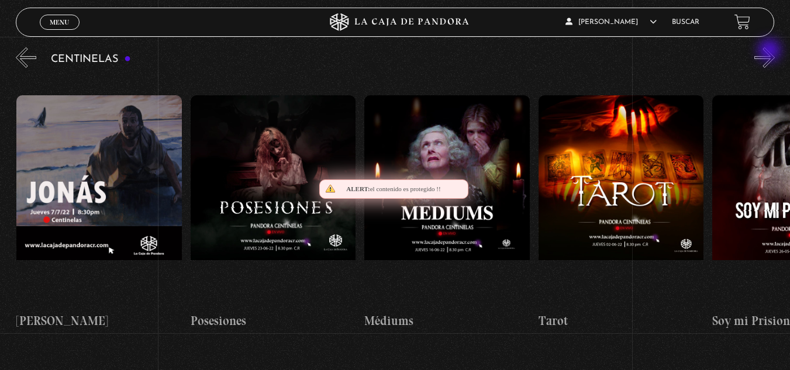
click at [770, 51] on button "»" at bounding box center [764, 57] width 20 height 20
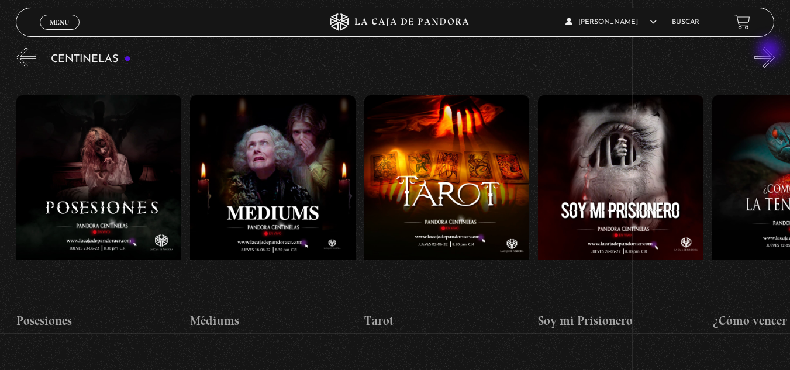
click at [770, 51] on button "»" at bounding box center [764, 57] width 20 height 20
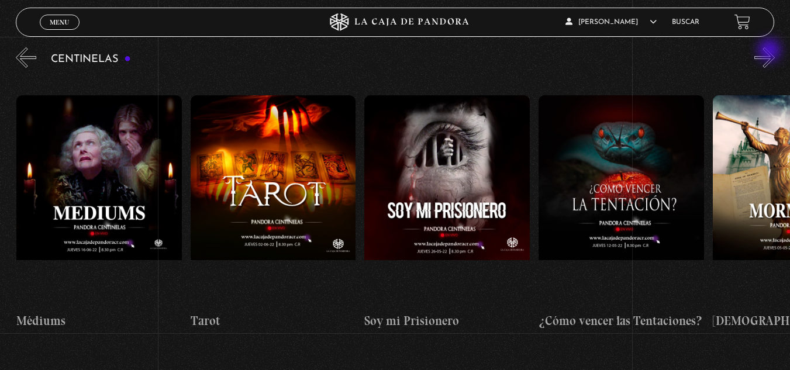
click at [770, 51] on button "»" at bounding box center [764, 57] width 20 height 20
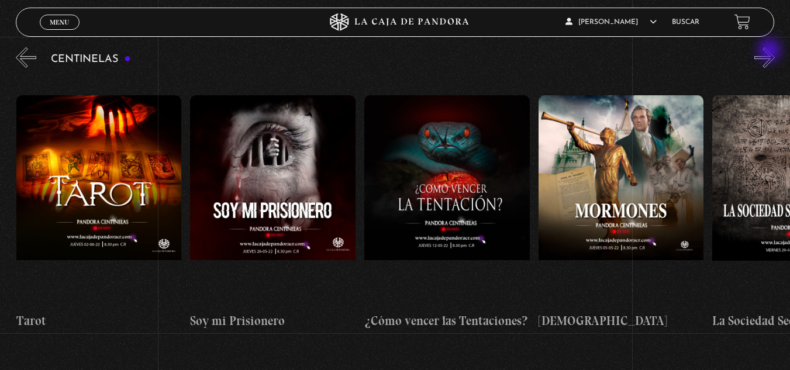
click at [770, 51] on button "»" at bounding box center [764, 57] width 20 height 20
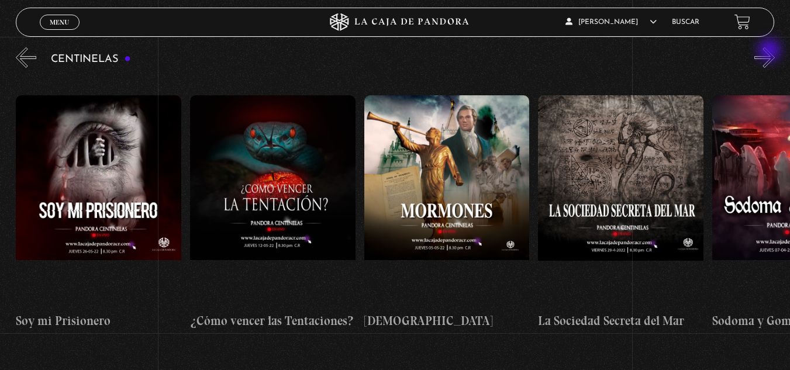
click at [770, 51] on button "»" at bounding box center [764, 57] width 20 height 20
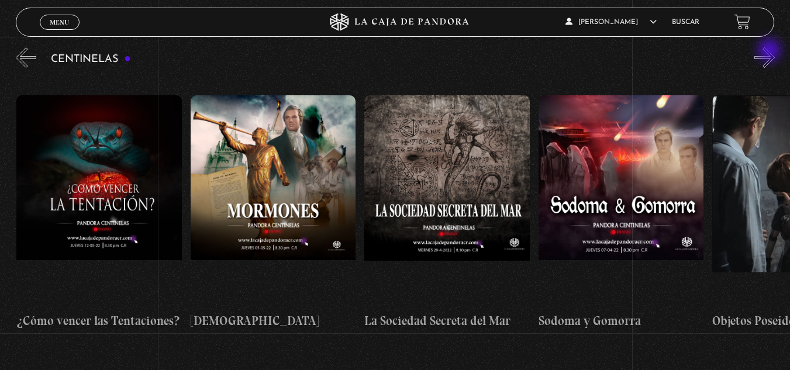
click at [770, 51] on button "»" at bounding box center [764, 57] width 20 height 20
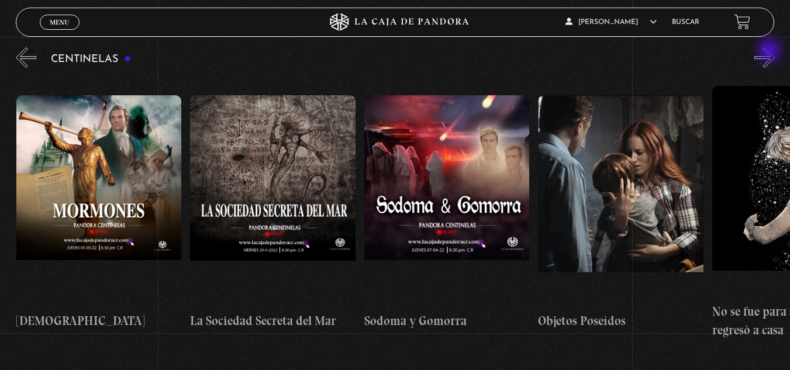
click at [770, 51] on button "»" at bounding box center [764, 57] width 20 height 20
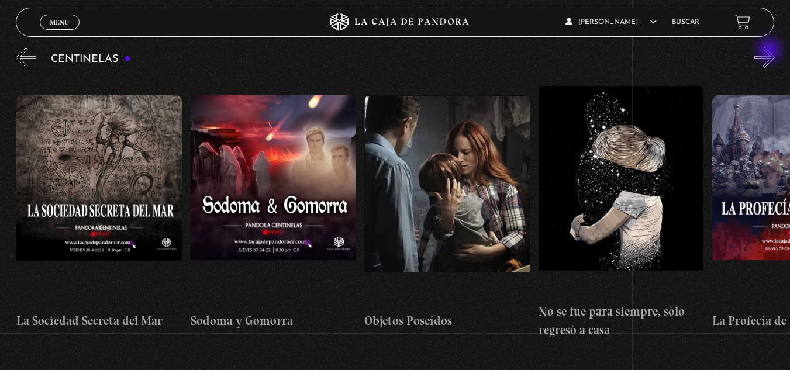
click at [770, 51] on button "»" at bounding box center [764, 57] width 20 height 20
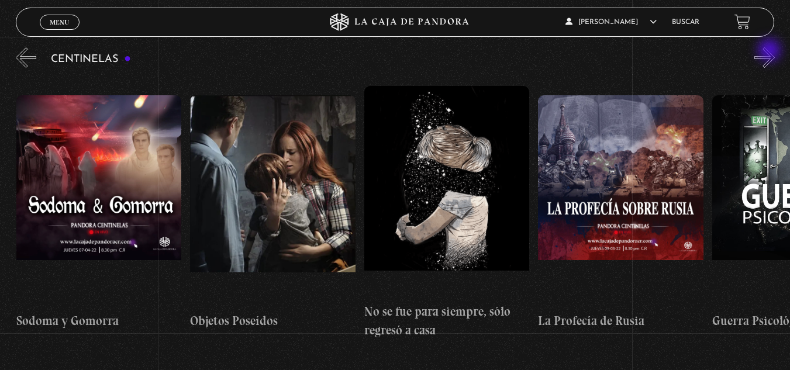
click at [770, 51] on button "»" at bounding box center [764, 57] width 20 height 20
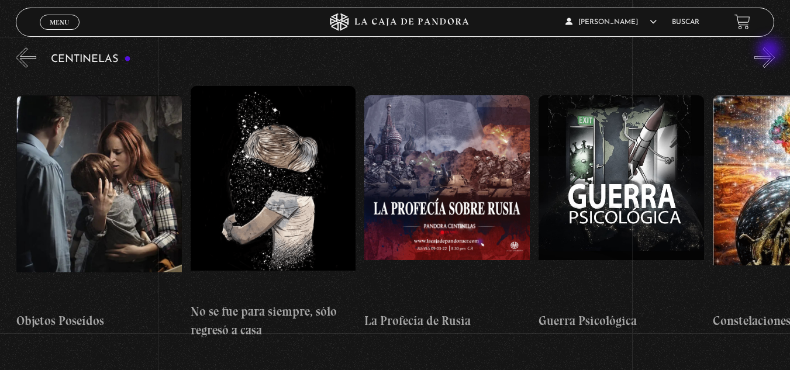
click at [770, 51] on button "»" at bounding box center [764, 57] width 20 height 20
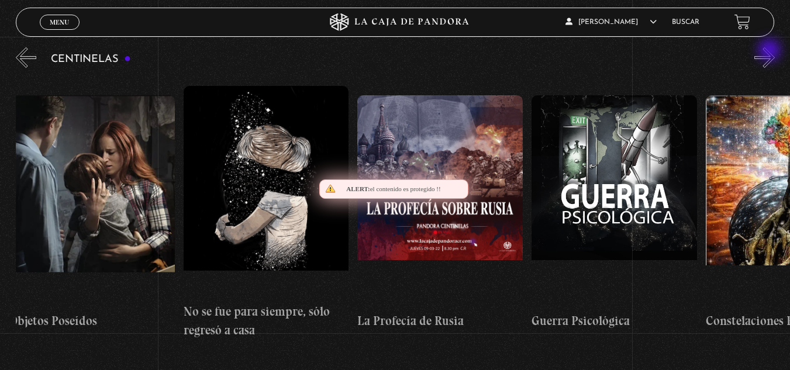
click at [770, 51] on button "»" at bounding box center [764, 57] width 20 height 20
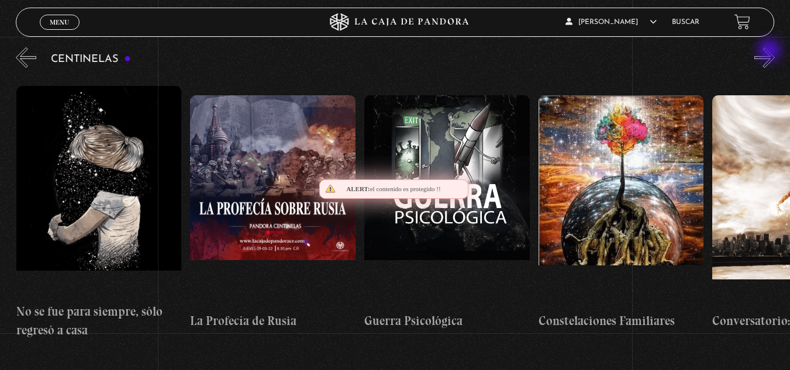
click at [770, 51] on button "»" at bounding box center [764, 57] width 20 height 20
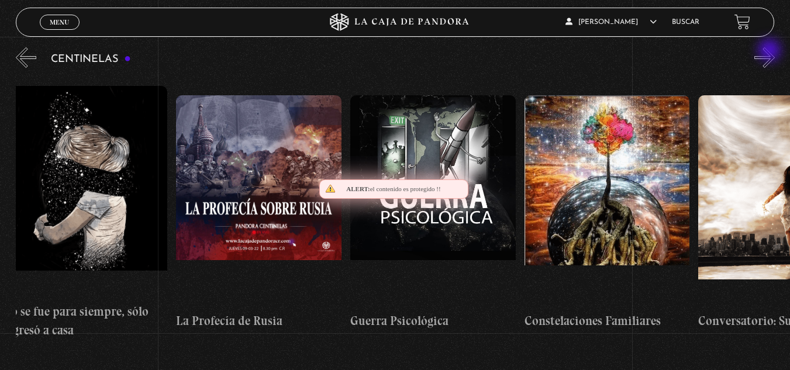
click at [770, 51] on button "»" at bounding box center [764, 57] width 20 height 20
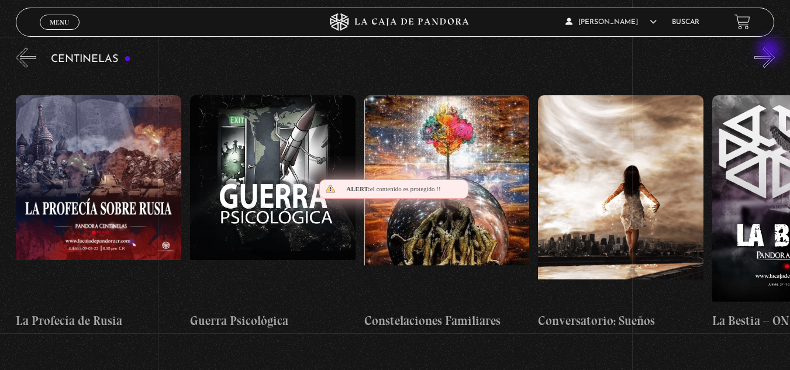
click at [770, 51] on button "»" at bounding box center [764, 57] width 20 height 20
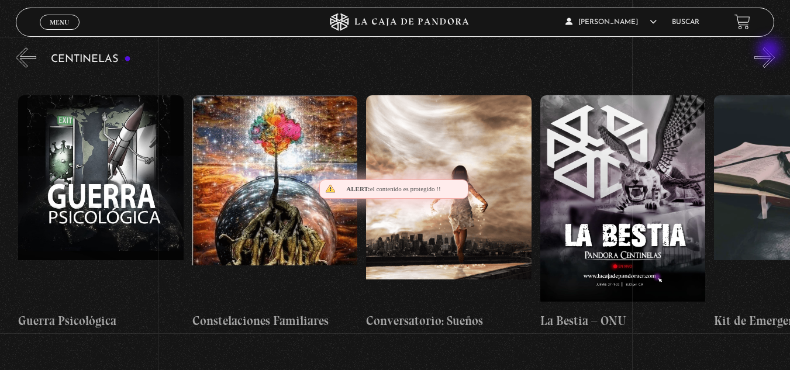
scroll to position [0, 12349]
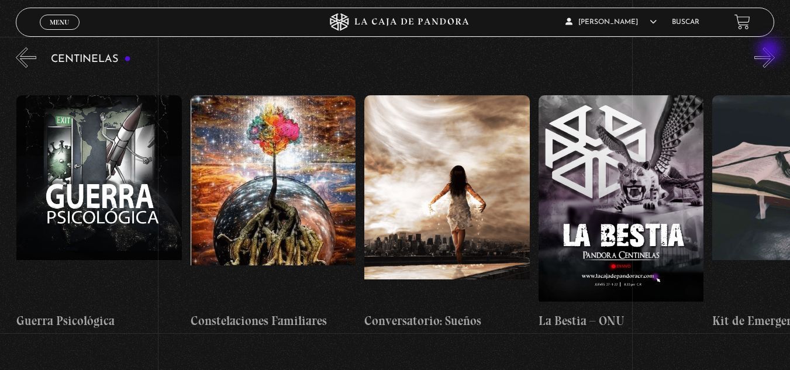
click at [770, 51] on button "»" at bounding box center [764, 57] width 20 height 20
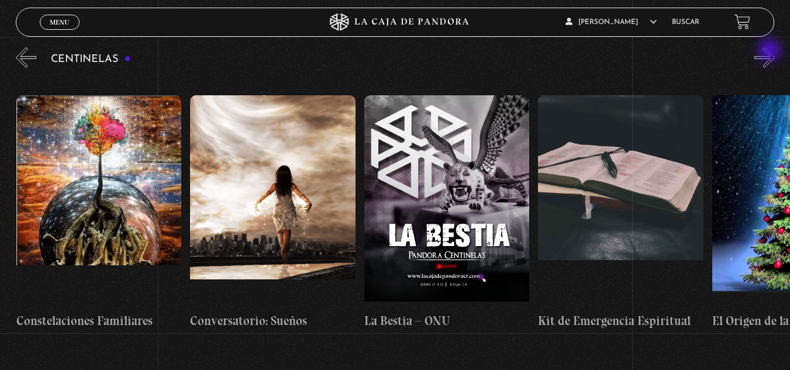
click at [770, 51] on button "»" at bounding box center [764, 57] width 20 height 20
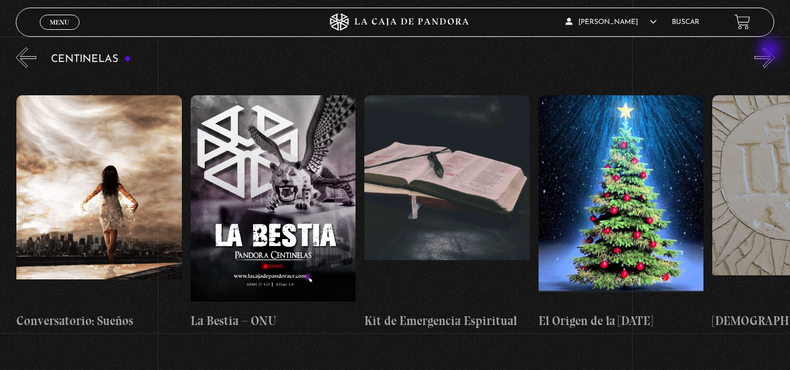
click at [770, 51] on button "»" at bounding box center [764, 57] width 20 height 20
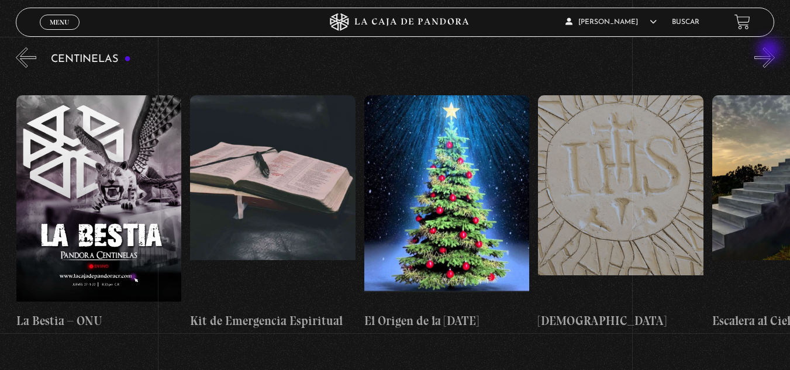
click at [770, 51] on button "»" at bounding box center [764, 57] width 20 height 20
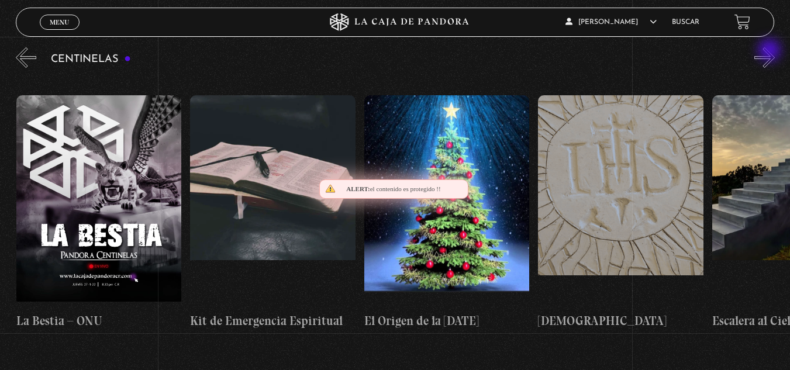
scroll to position [0, 13045]
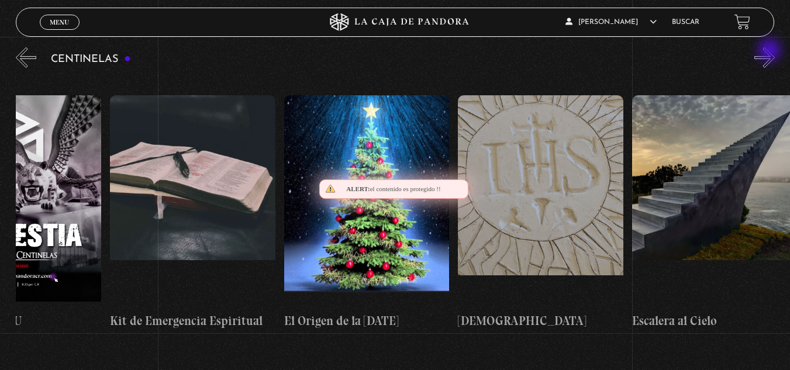
click at [770, 51] on button "»" at bounding box center [764, 57] width 20 height 20
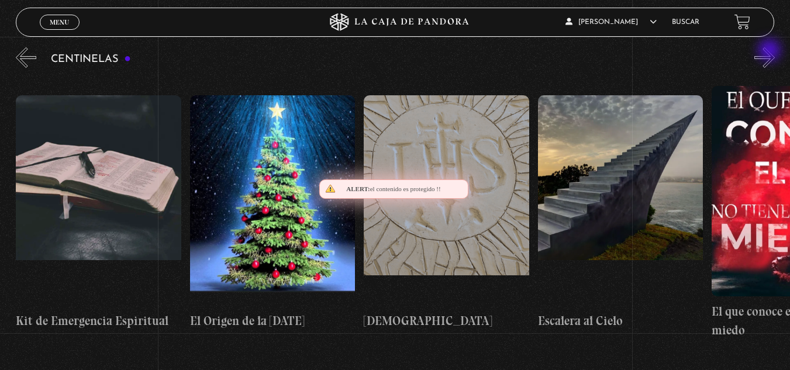
click at [770, 51] on button "»" at bounding box center [764, 57] width 20 height 20
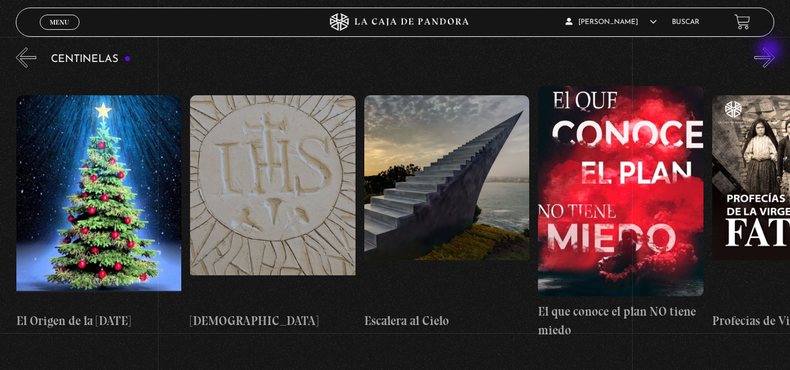
click at [770, 51] on button "»" at bounding box center [764, 57] width 20 height 20
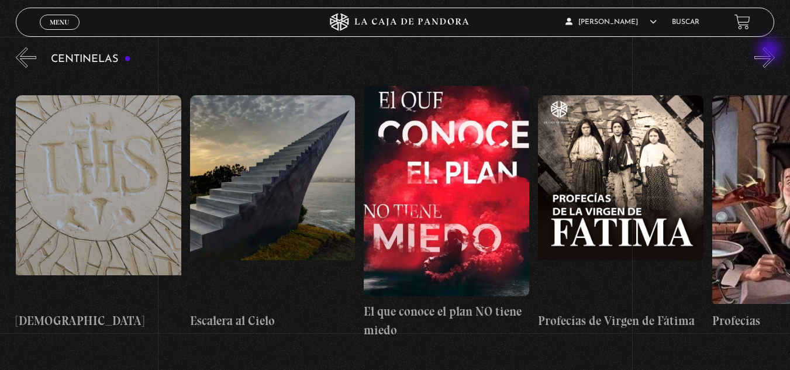
click at [770, 51] on button "»" at bounding box center [764, 57] width 20 height 20
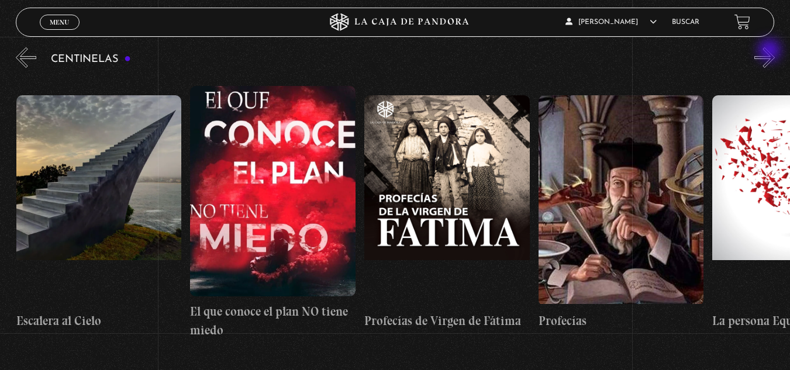
click at [770, 51] on button "»" at bounding box center [764, 57] width 20 height 20
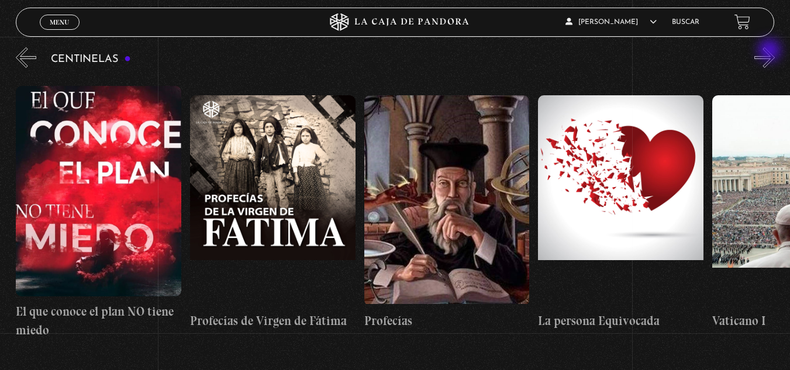
click at [770, 51] on button "»" at bounding box center [764, 57] width 20 height 20
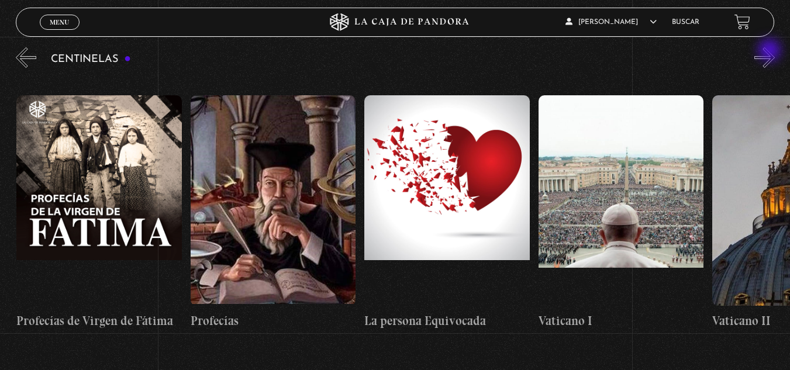
click at [770, 51] on button "»" at bounding box center [764, 57] width 20 height 20
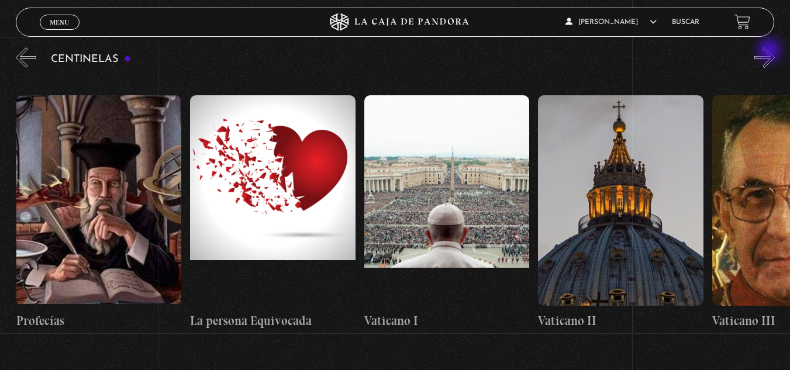
click at [770, 51] on button "»" at bounding box center [764, 57] width 20 height 20
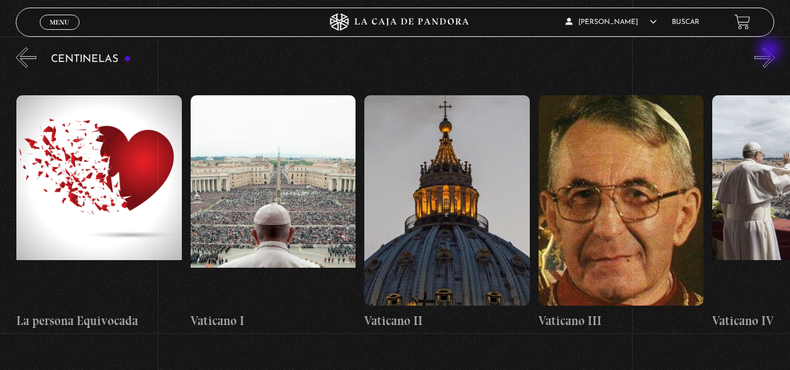
click at [770, 51] on button "»" at bounding box center [764, 57] width 20 height 20
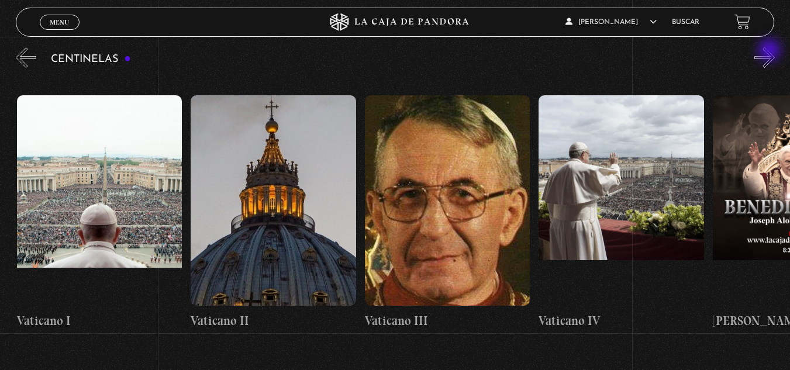
click at [770, 51] on button "»" at bounding box center [764, 57] width 20 height 20
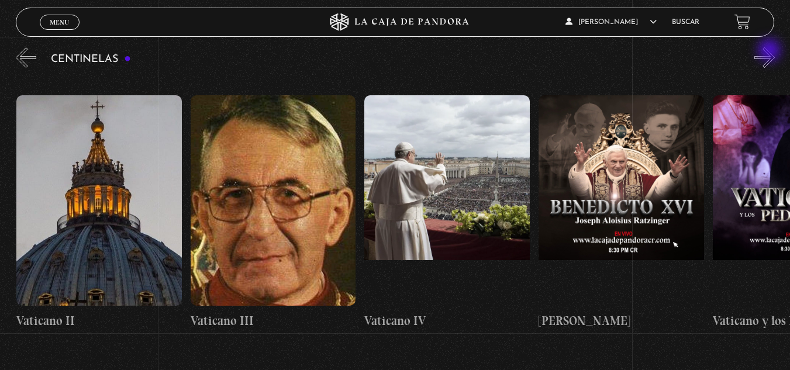
click at [770, 51] on button "»" at bounding box center [764, 57] width 20 height 20
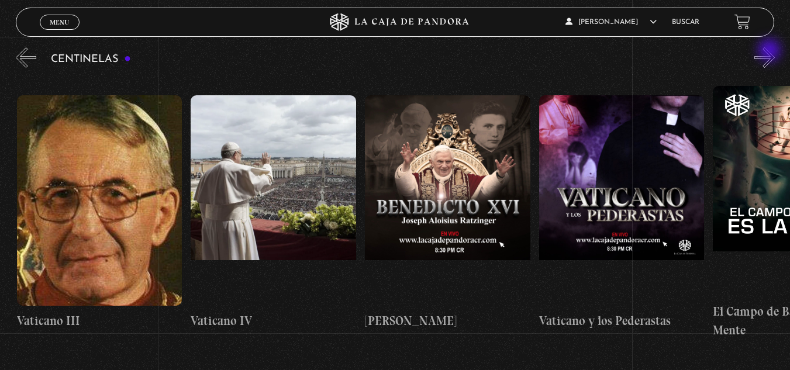
click at [770, 51] on button "»" at bounding box center [764, 57] width 20 height 20
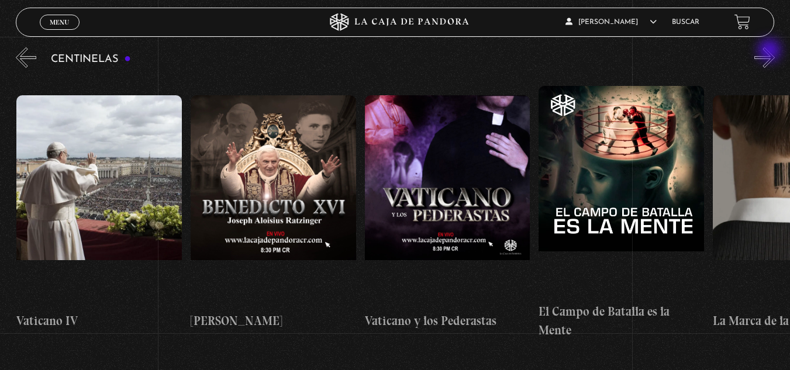
click at [770, 51] on button "»" at bounding box center [764, 57] width 20 height 20
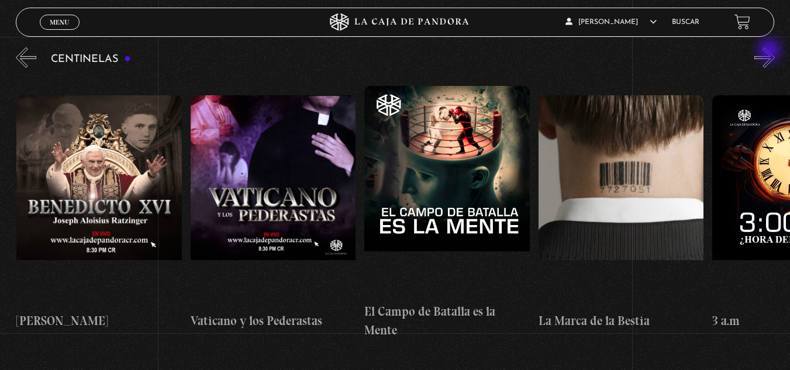
click at [770, 51] on button "»" at bounding box center [764, 57] width 20 height 20
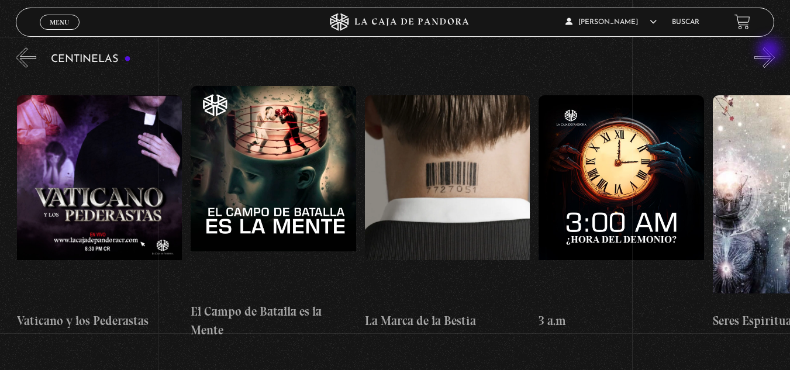
click at [770, 51] on button "»" at bounding box center [764, 57] width 20 height 20
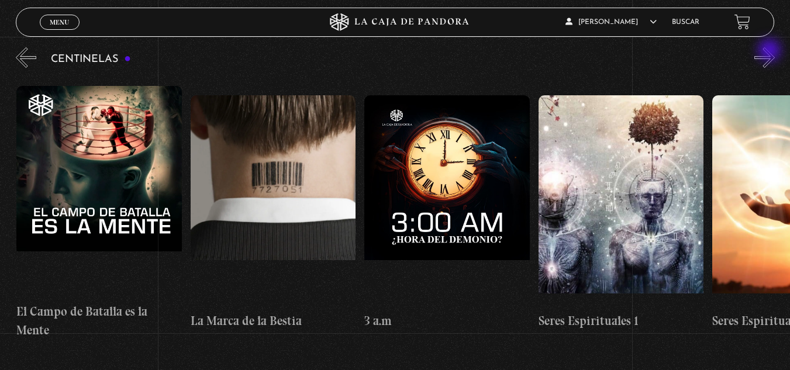
click at [770, 51] on button "»" at bounding box center [764, 57] width 20 height 20
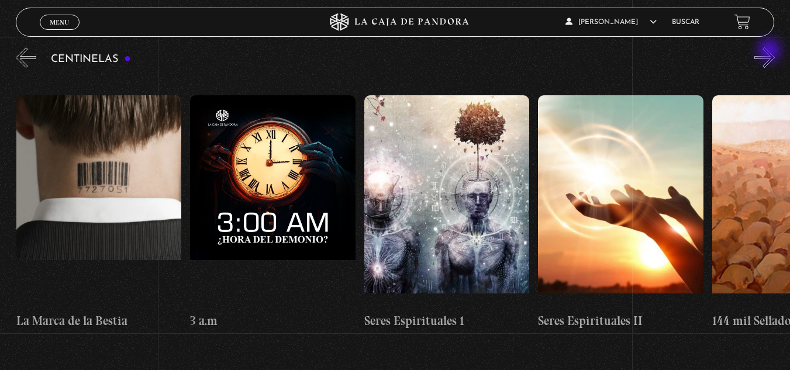
click at [770, 51] on button "»" at bounding box center [764, 57] width 20 height 20
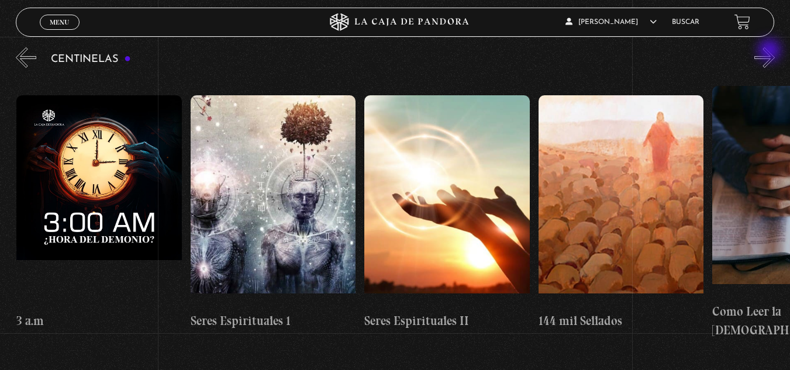
click at [770, 51] on button "»" at bounding box center [764, 57] width 20 height 20
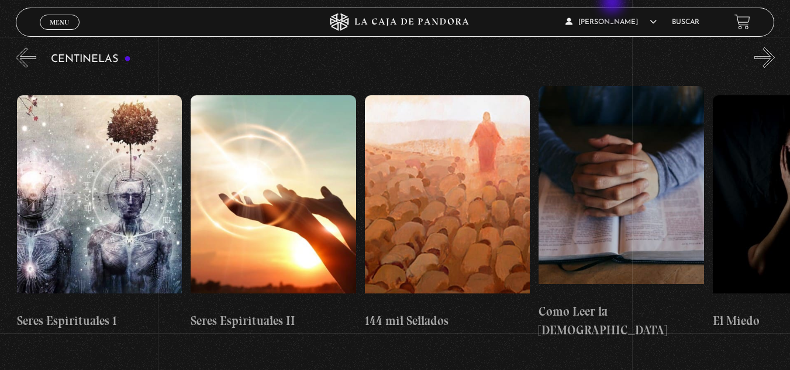
scroll to position [0, 16002]
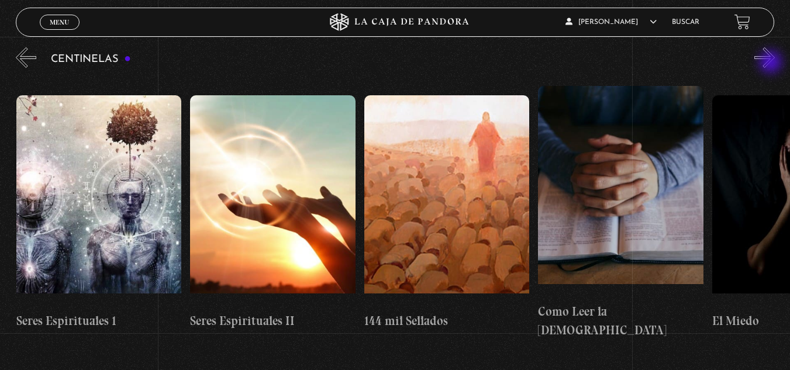
click at [772, 63] on button "»" at bounding box center [764, 57] width 20 height 20
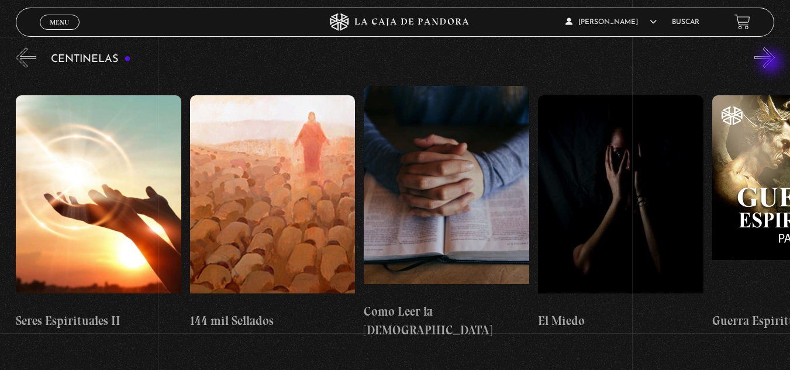
click at [772, 63] on button "»" at bounding box center [764, 57] width 20 height 20
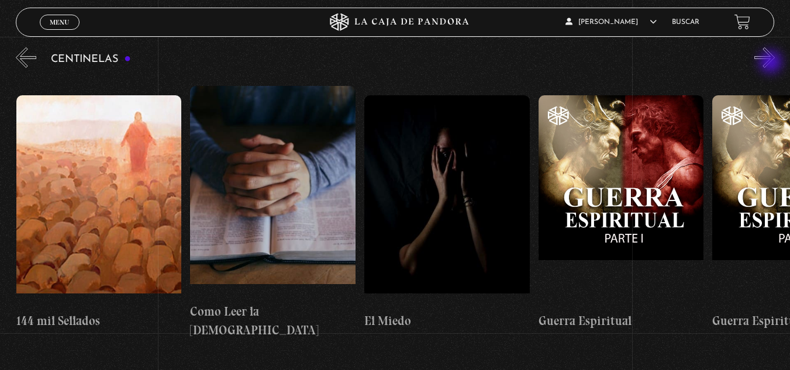
click at [772, 63] on button "»" at bounding box center [764, 57] width 20 height 20
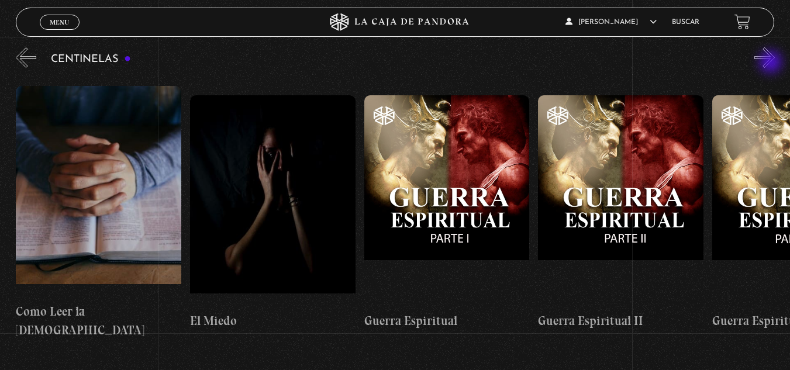
click at [772, 63] on button "»" at bounding box center [764, 57] width 20 height 20
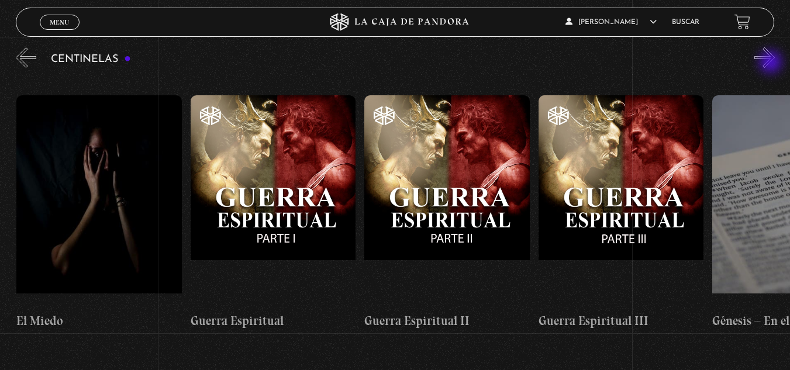
click at [772, 63] on button "»" at bounding box center [764, 57] width 20 height 20
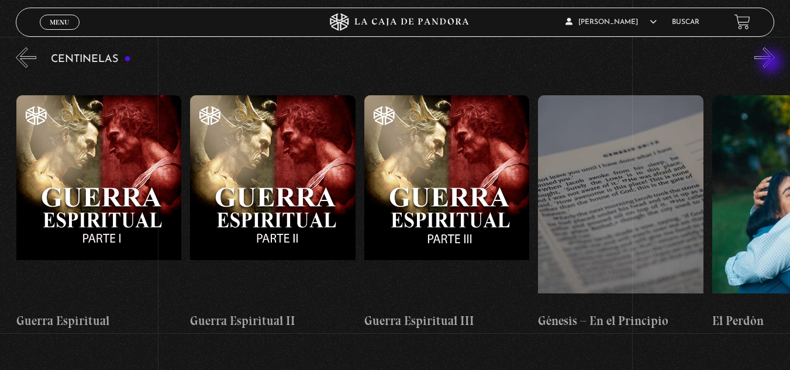
click at [772, 63] on button "»" at bounding box center [764, 57] width 20 height 20
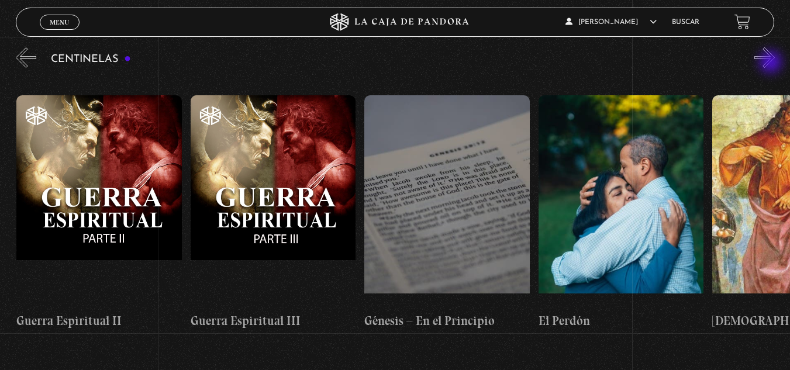
click at [772, 63] on button "»" at bounding box center [764, 57] width 20 height 20
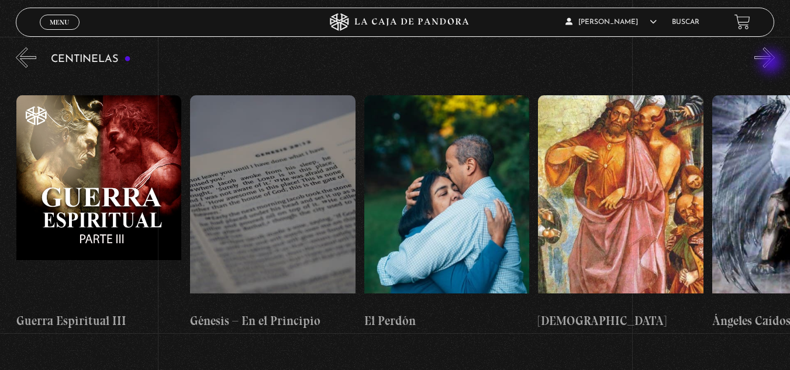
click at [772, 63] on button "»" at bounding box center [764, 57] width 20 height 20
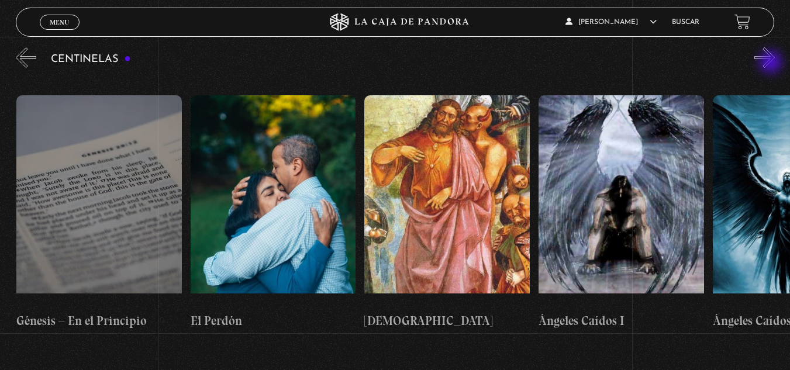
click at [772, 63] on button "»" at bounding box center [764, 57] width 20 height 20
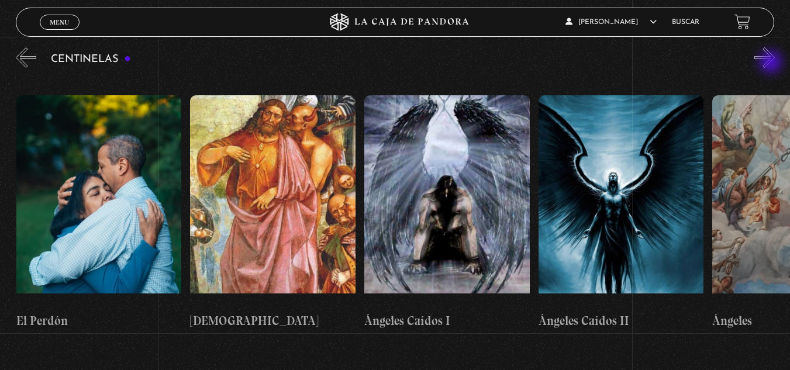
click at [772, 63] on button "»" at bounding box center [764, 57] width 20 height 20
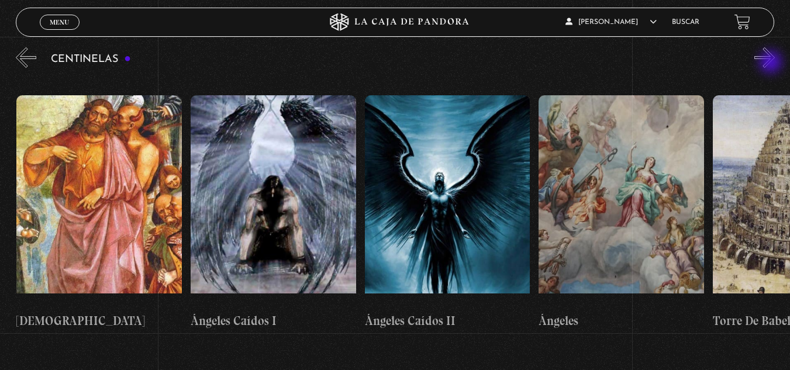
click at [772, 63] on button "»" at bounding box center [764, 57] width 20 height 20
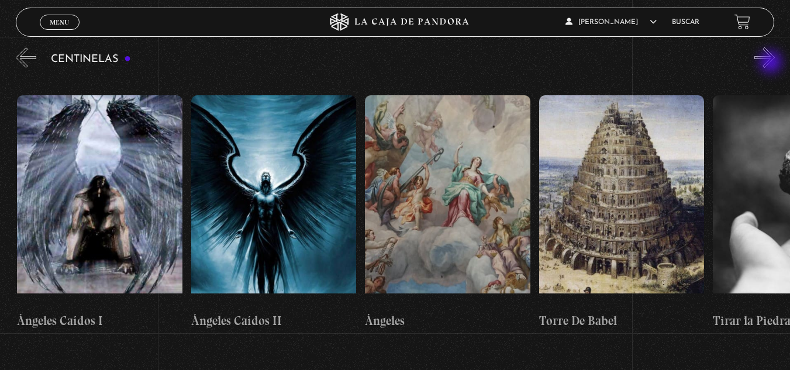
click at [772, 63] on button "»" at bounding box center [764, 57] width 20 height 20
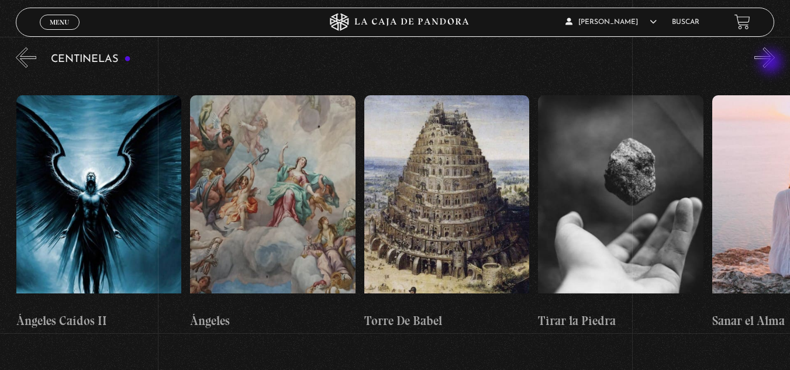
click at [772, 63] on button "»" at bounding box center [764, 57] width 20 height 20
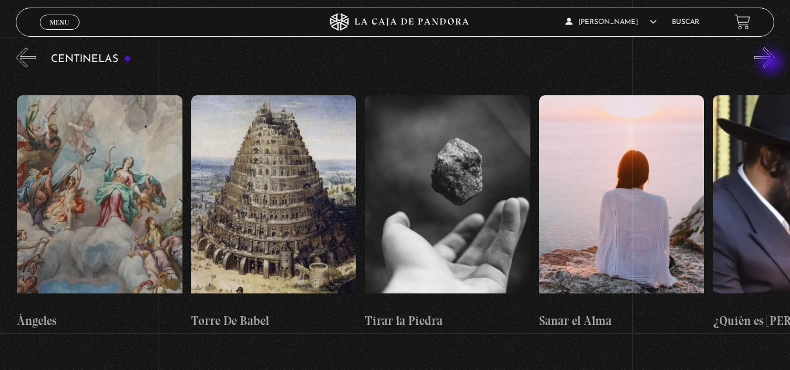
scroll to position [0, 18263]
click at [772, 63] on button "»" at bounding box center [764, 57] width 20 height 20
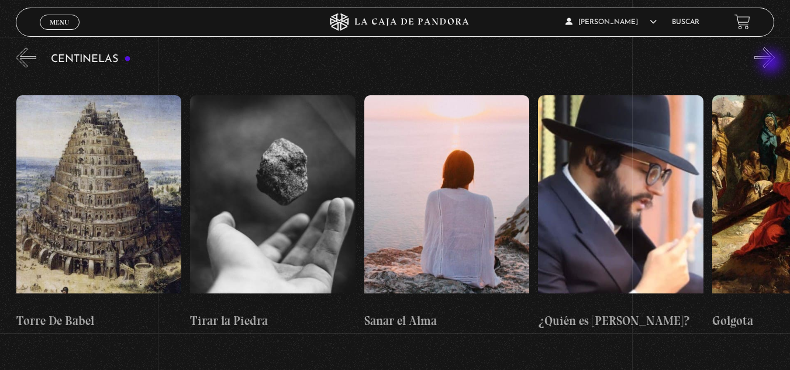
click at [772, 63] on button "»" at bounding box center [764, 57] width 20 height 20
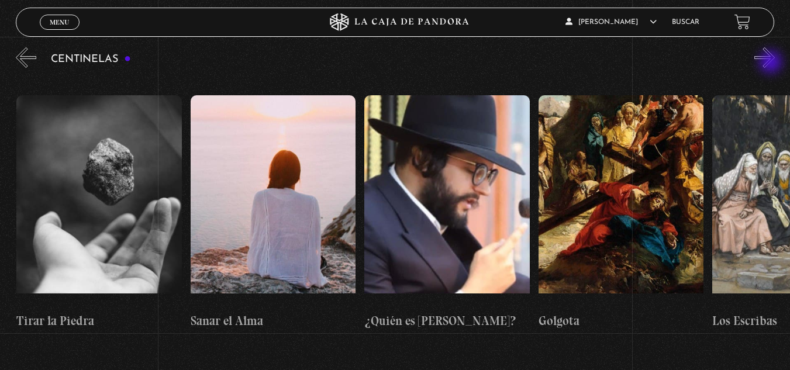
click at [772, 63] on button "»" at bounding box center [764, 57] width 20 height 20
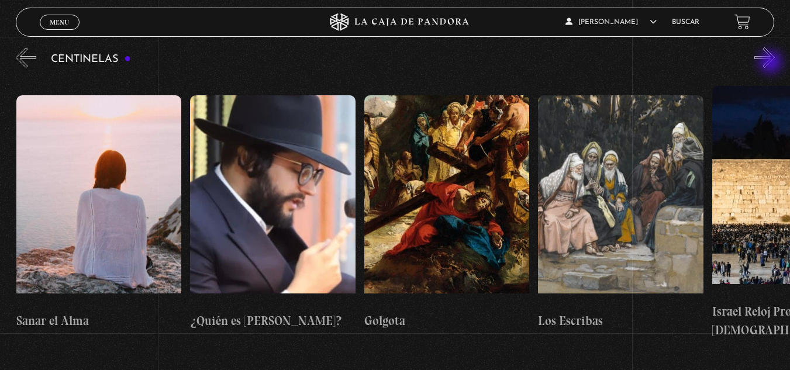
click at [772, 63] on button "»" at bounding box center [764, 57] width 20 height 20
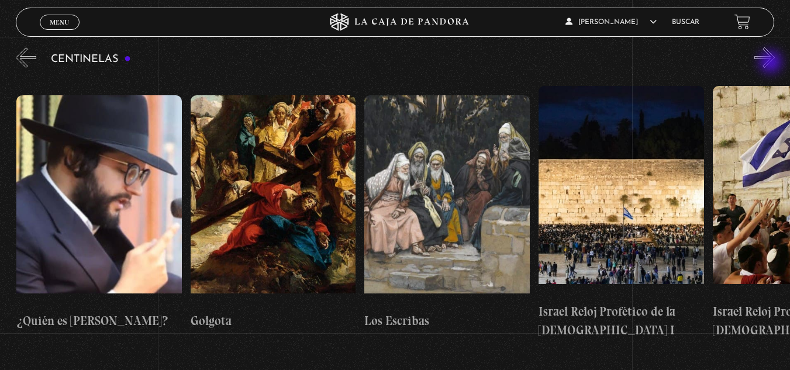
click at [772, 63] on button "»" at bounding box center [764, 57] width 20 height 20
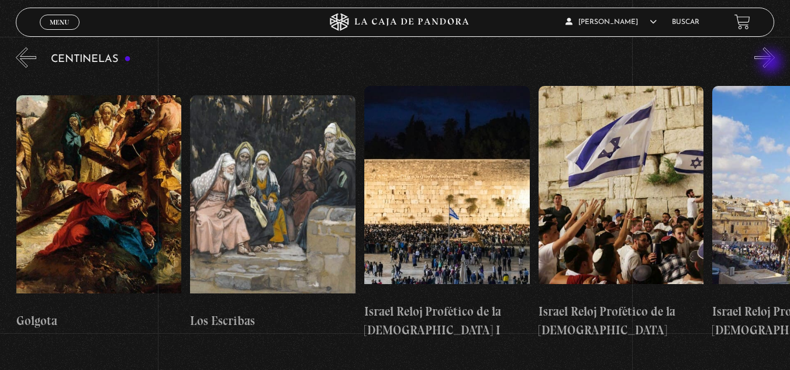
scroll to position [0, 19133]
click at [772, 63] on button "»" at bounding box center [764, 57] width 20 height 20
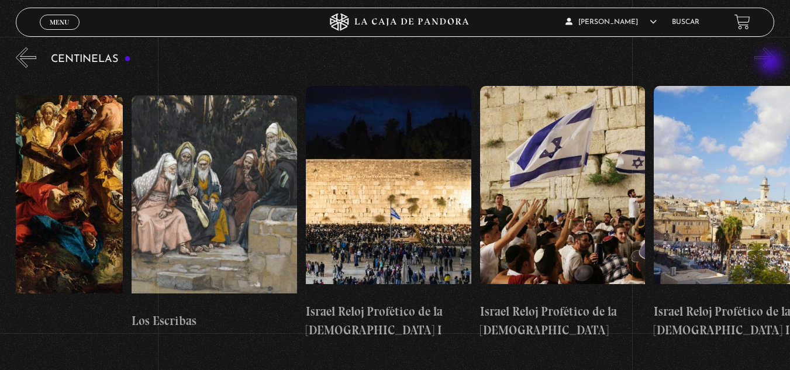
scroll to position [0, 19220]
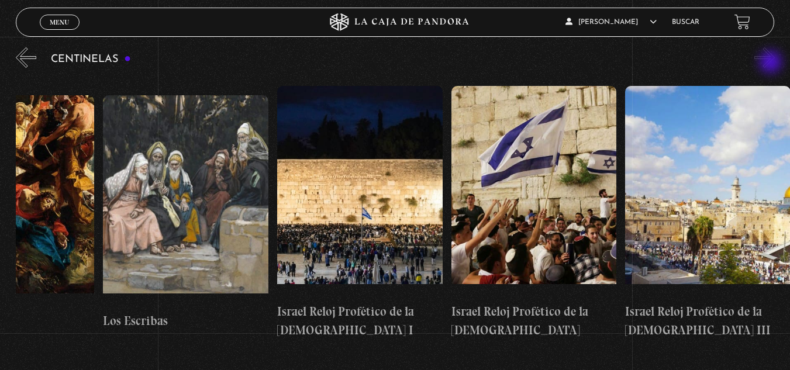
click at [772, 63] on button "»" at bounding box center [764, 57] width 20 height 20
click at [17, 63] on button "«" at bounding box center [26, 57] width 20 height 20
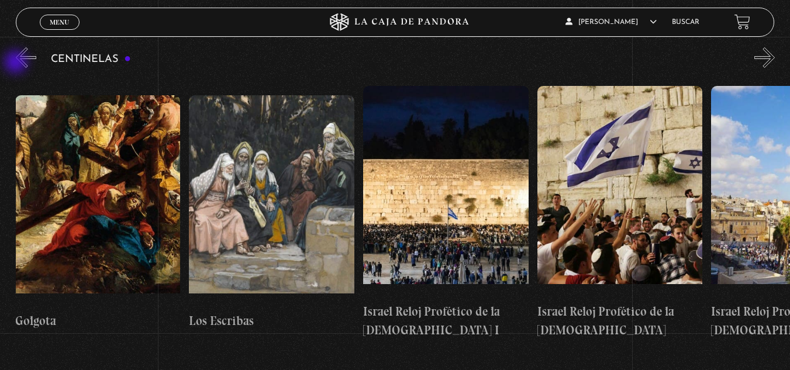
scroll to position [0, 19133]
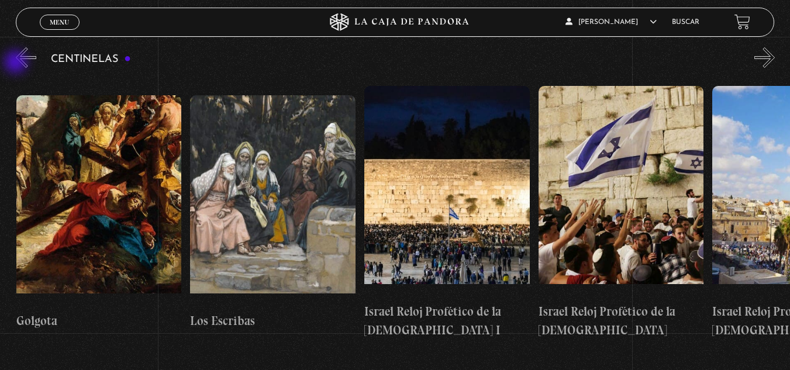
click at [17, 63] on button "«" at bounding box center [26, 57] width 20 height 20
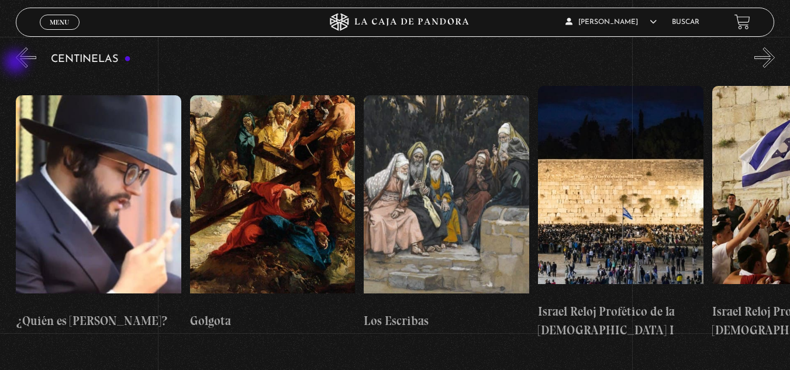
click at [17, 63] on button "«" at bounding box center [26, 57] width 20 height 20
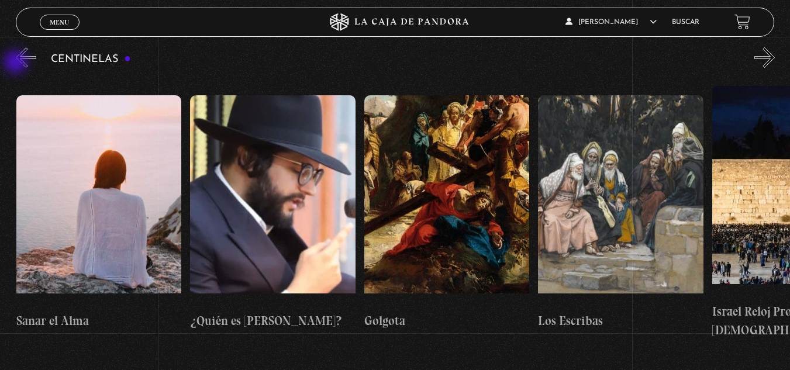
click at [17, 63] on button "«" at bounding box center [26, 57] width 20 height 20
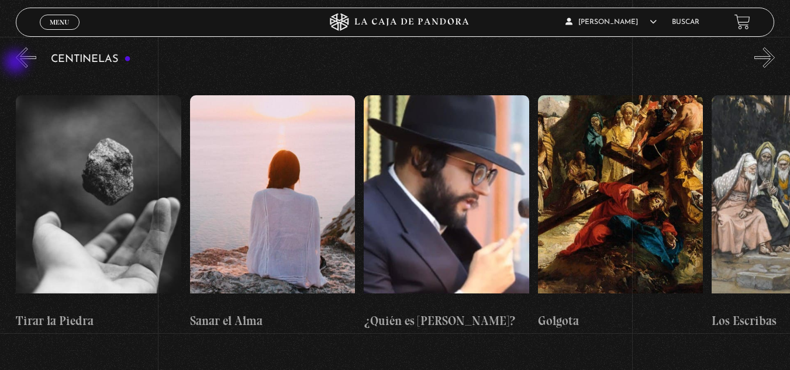
click at [17, 63] on button "«" at bounding box center [26, 57] width 20 height 20
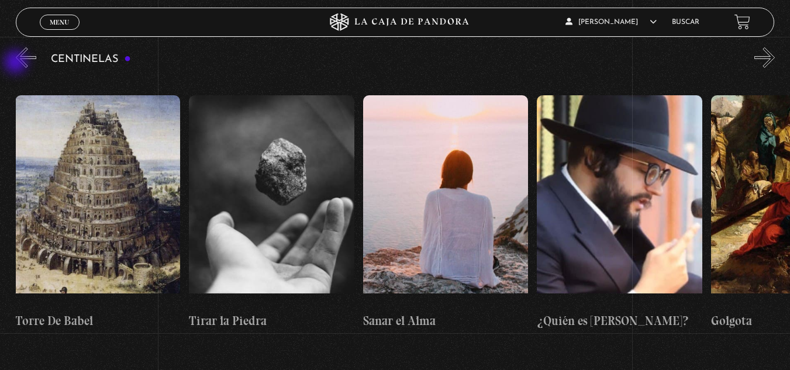
click at [17, 63] on button "«" at bounding box center [26, 57] width 20 height 20
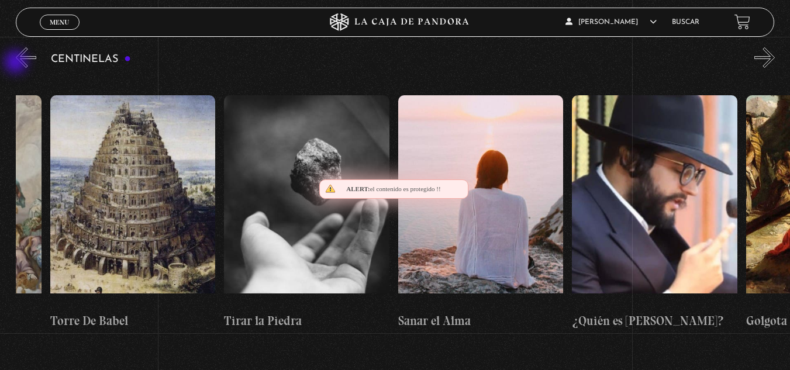
click at [17, 63] on button "«" at bounding box center [26, 57] width 20 height 20
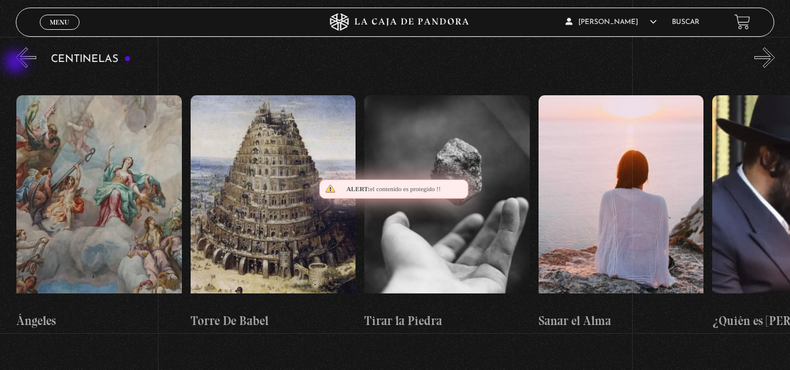
click at [17, 63] on button "«" at bounding box center [26, 57] width 20 height 20
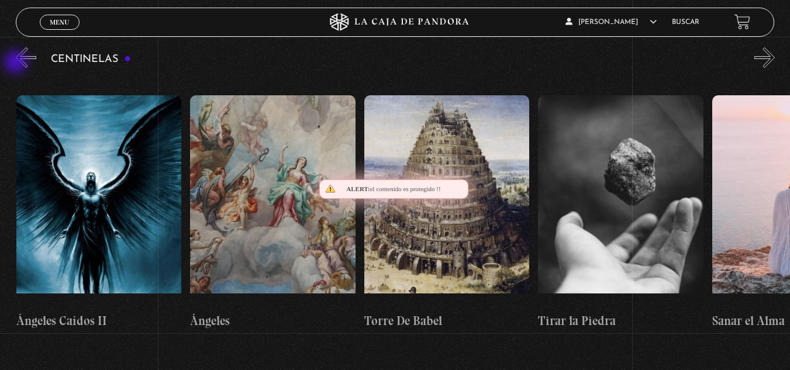
click at [17, 63] on button "«" at bounding box center [26, 57] width 20 height 20
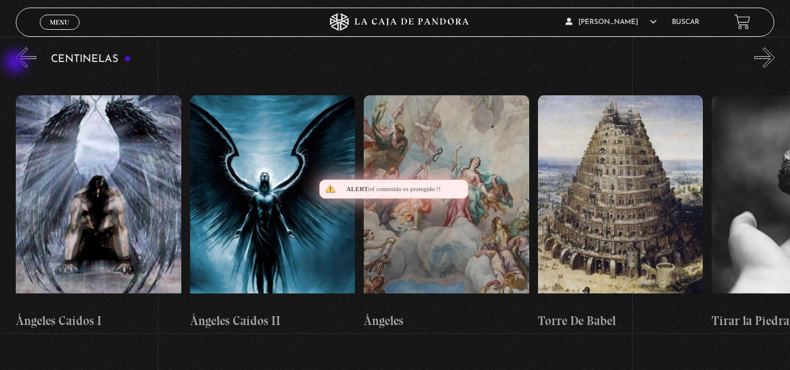
click at [17, 63] on button "«" at bounding box center [26, 57] width 20 height 20
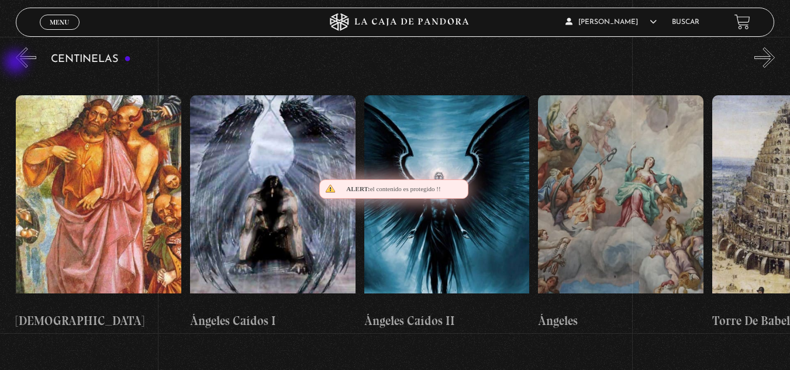
click at [17, 63] on button "«" at bounding box center [26, 57] width 20 height 20
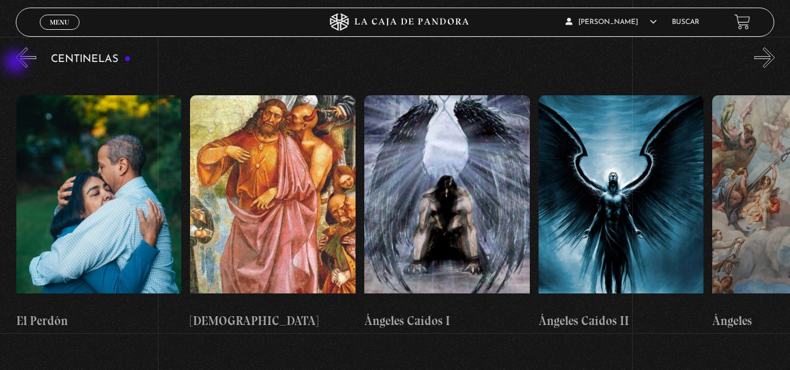
click at [17, 63] on button "«" at bounding box center [26, 57] width 20 height 20
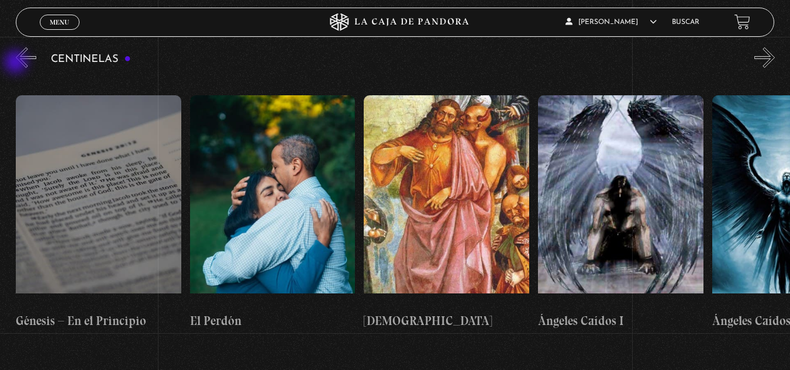
click at [17, 63] on button "«" at bounding box center [26, 57] width 20 height 20
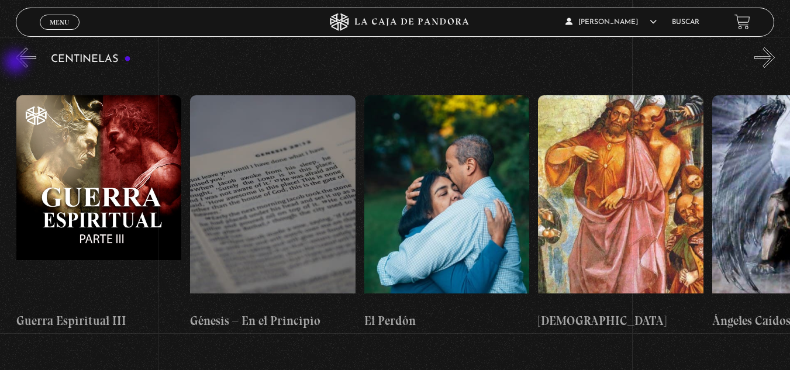
click at [17, 63] on button "«" at bounding box center [26, 57] width 20 height 20
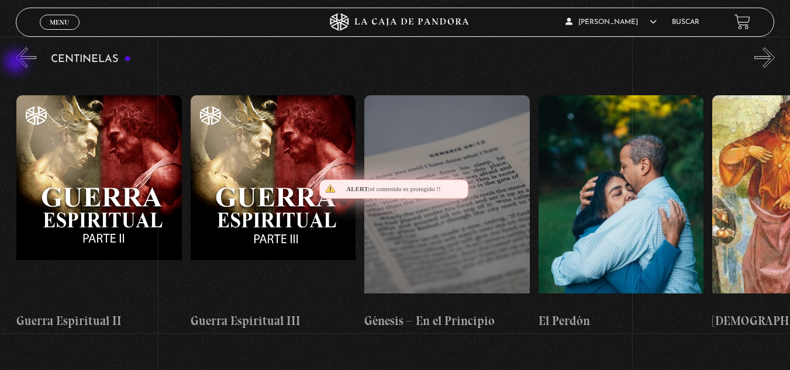
click at [17, 63] on button "«" at bounding box center [26, 57] width 20 height 20
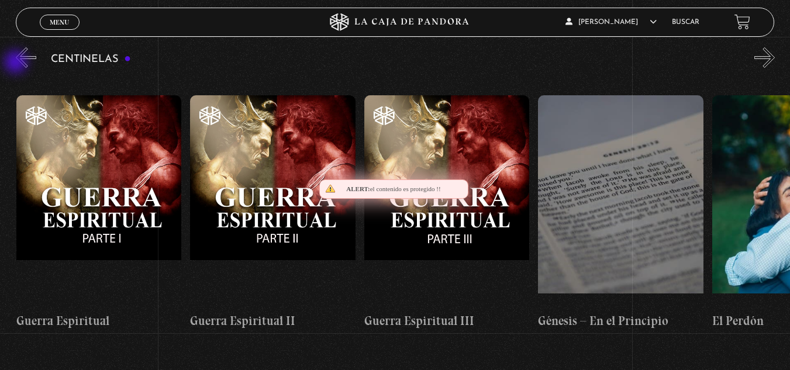
click at [17, 63] on button "«" at bounding box center [26, 57] width 20 height 20
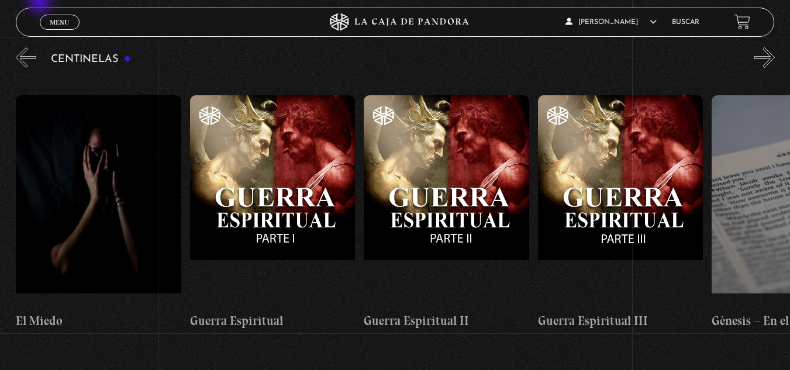
scroll to position [0, 16697]
click at [34, 60] on button "«" at bounding box center [26, 57] width 20 height 20
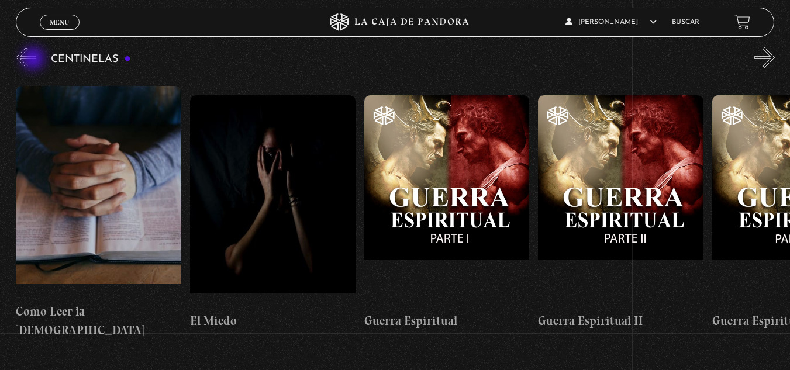
click at [34, 60] on button "«" at bounding box center [26, 57] width 20 height 20
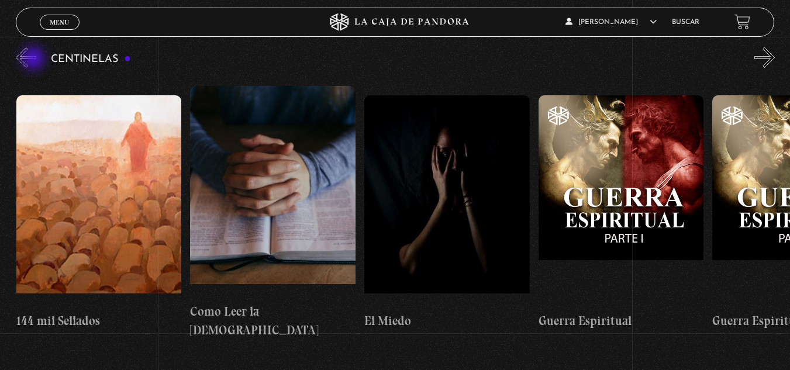
click at [34, 60] on button "«" at bounding box center [26, 57] width 20 height 20
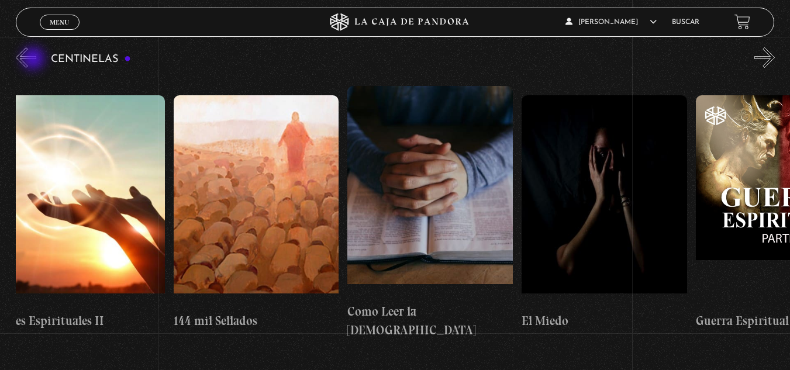
scroll to position [0, 16176]
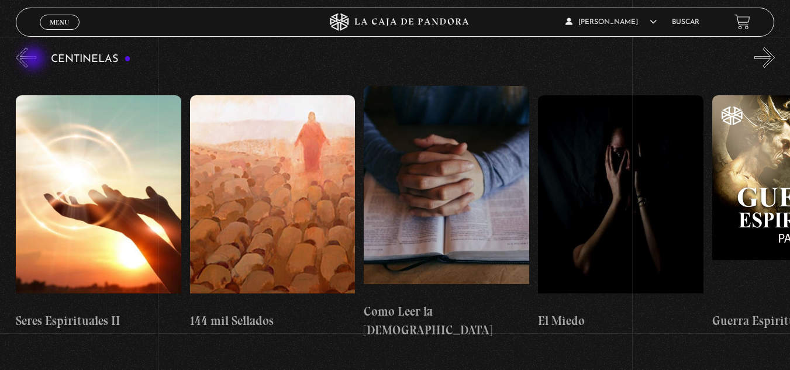
click at [34, 60] on button "«" at bounding box center [26, 57] width 20 height 20
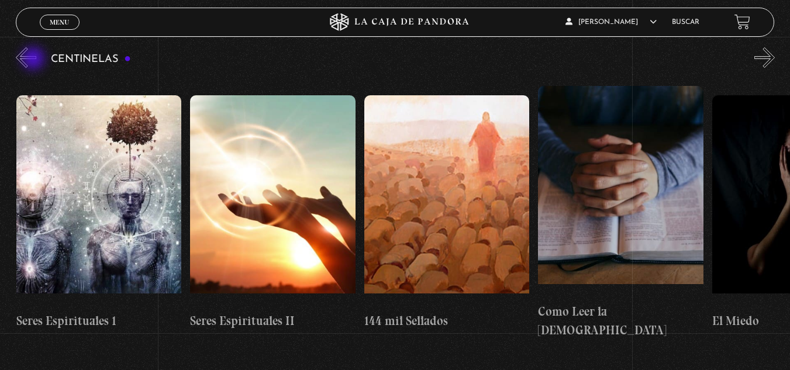
click at [34, 60] on button "«" at bounding box center [26, 57] width 20 height 20
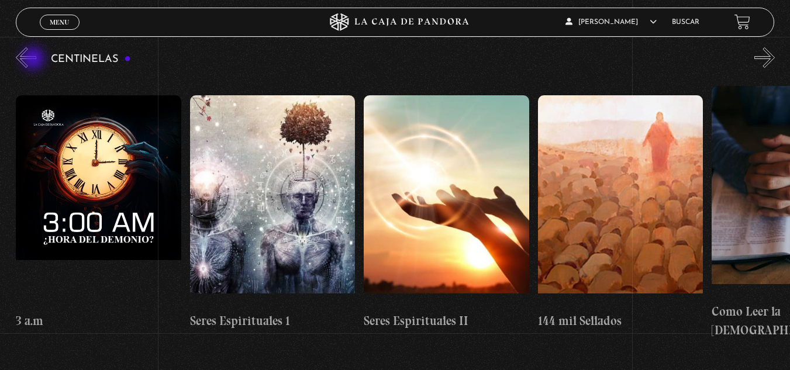
click at [34, 60] on button "«" at bounding box center [26, 57] width 20 height 20
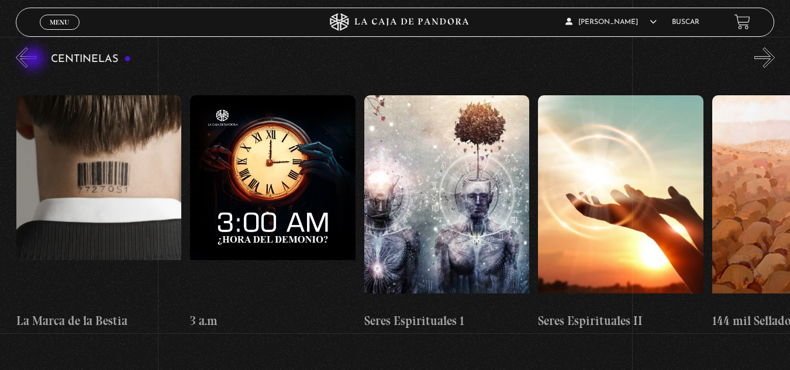
click at [34, 60] on button "«" at bounding box center [26, 57] width 20 height 20
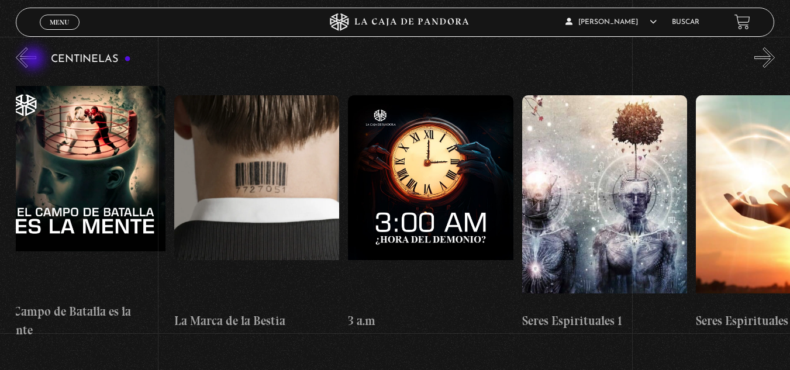
click at [34, 60] on button "«" at bounding box center [26, 57] width 20 height 20
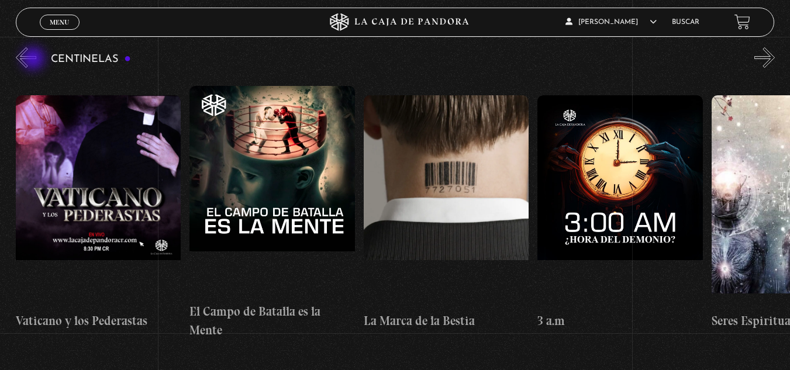
scroll to position [0, 15306]
click at [34, 60] on button "«" at bounding box center [26, 57] width 20 height 20
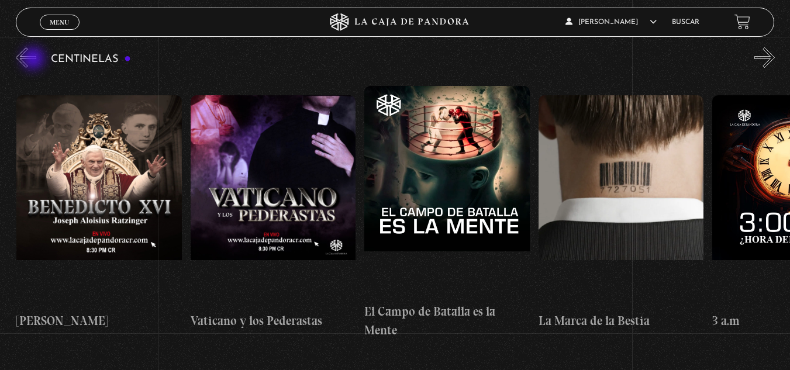
click at [34, 60] on button "«" at bounding box center [26, 57] width 20 height 20
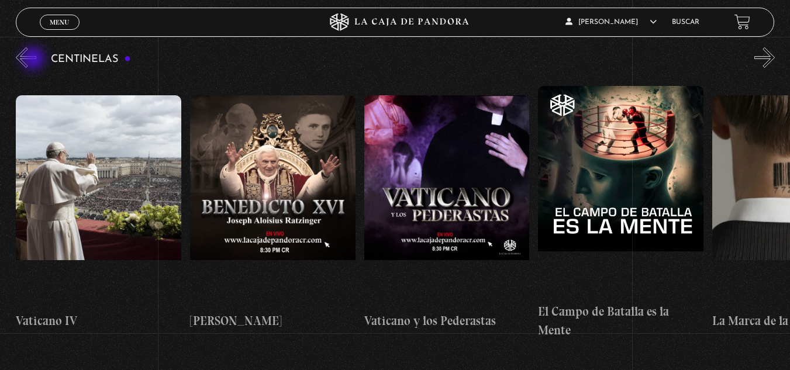
click at [34, 60] on button "«" at bounding box center [26, 57] width 20 height 20
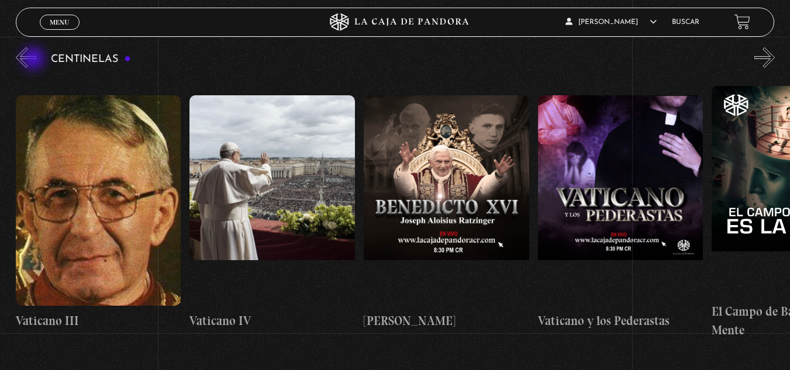
click at [34, 60] on button "«" at bounding box center [26, 57] width 20 height 20
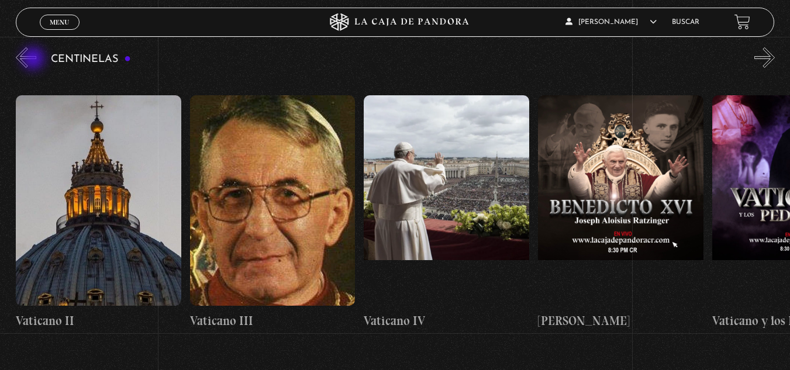
click at [34, 60] on button "«" at bounding box center [26, 57] width 20 height 20
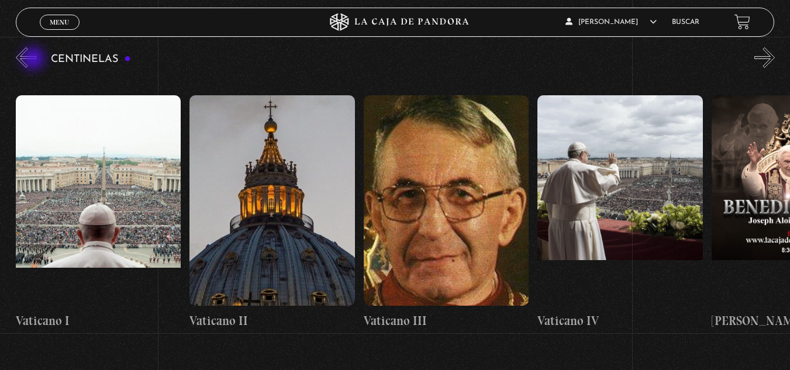
click at [34, 60] on button "«" at bounding box center [26, 57] width 20 height 20
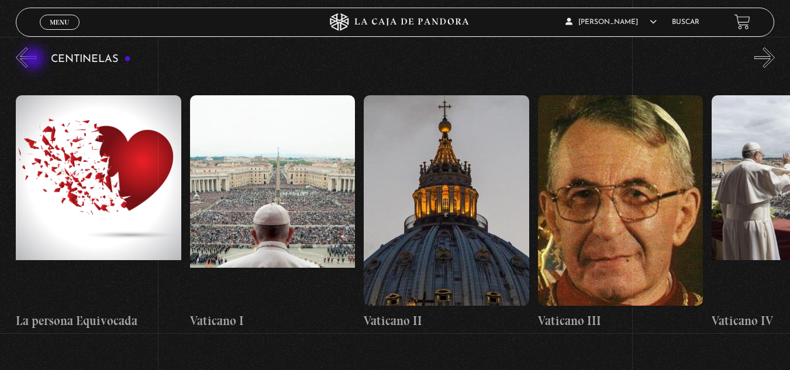
click at [34, 60] on button "«" at bounding box center [26, 57] width 20 height 20
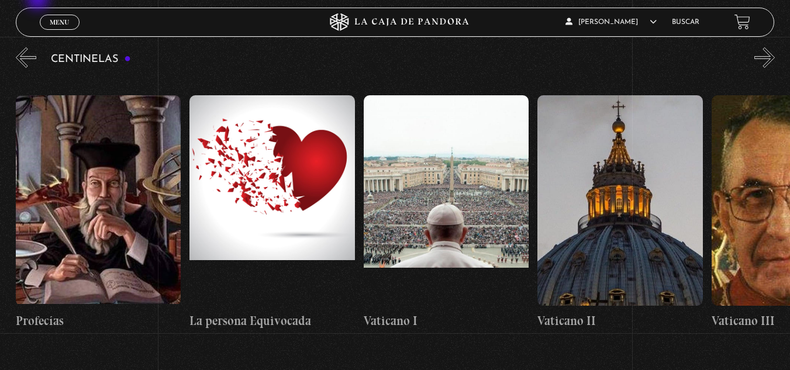
scroll to position [0, 14089]
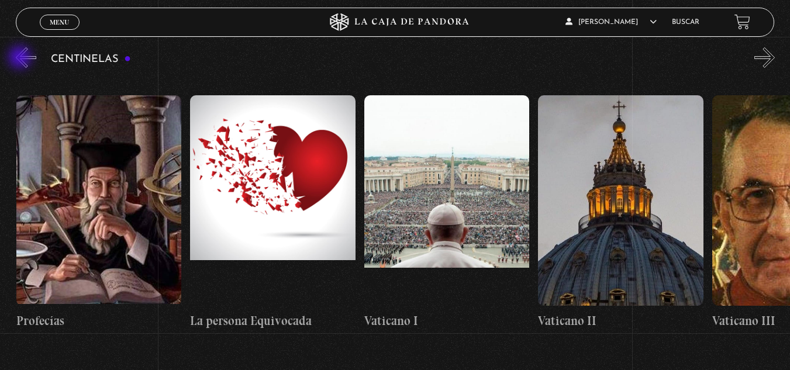
click at [21, 58] on button "«" at bounding box center [26, 57] width 20 height 20
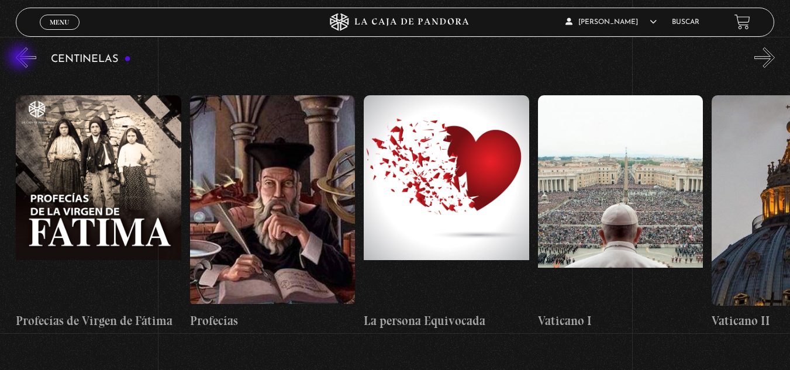
click at [21, 58] on button "«" at bounding box center [26, 57] width 20 height 20
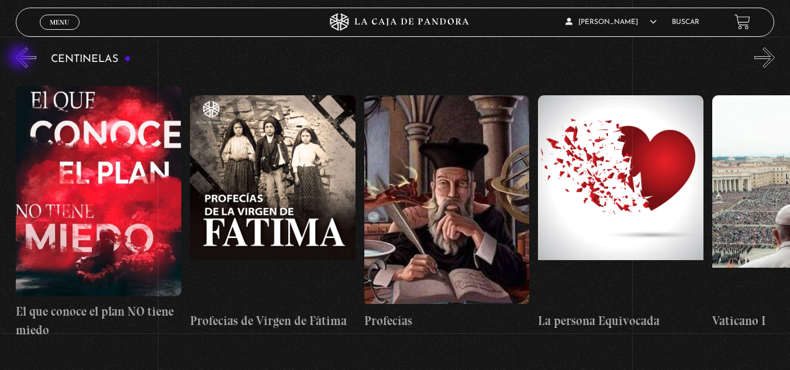
click at [21, 58] on button "«" at bounding box center [26, 57] width 20 height 20
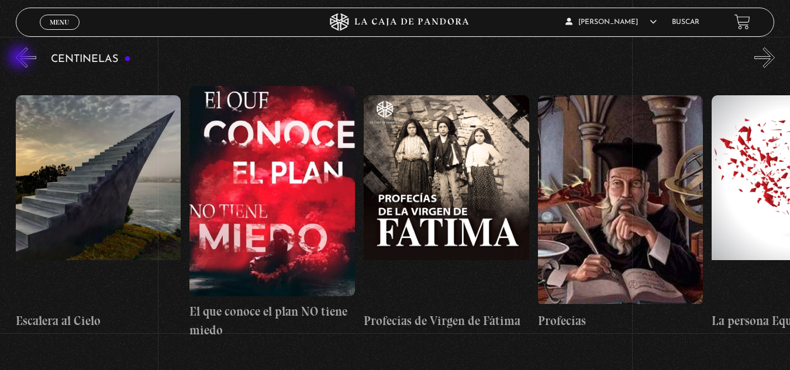
scroll to position [0, 13567]
click at [21, 58] on button "«" at bounding box center [26, 57] width 20 height 20
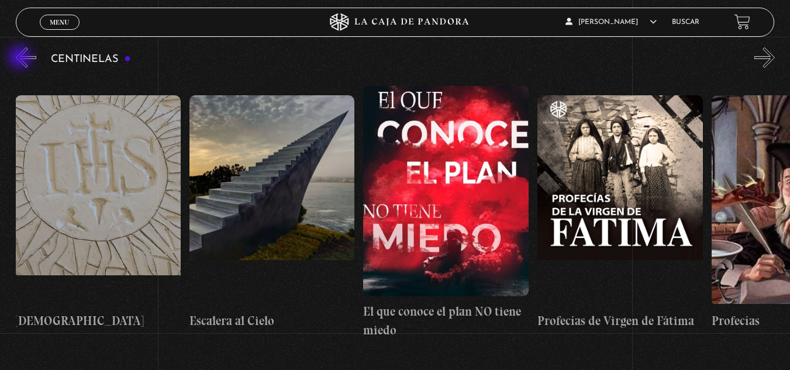
scroll to position [0, 13393]
click at [21, 58] on button "«" at bounding box center [26, 57] width 20 height 20
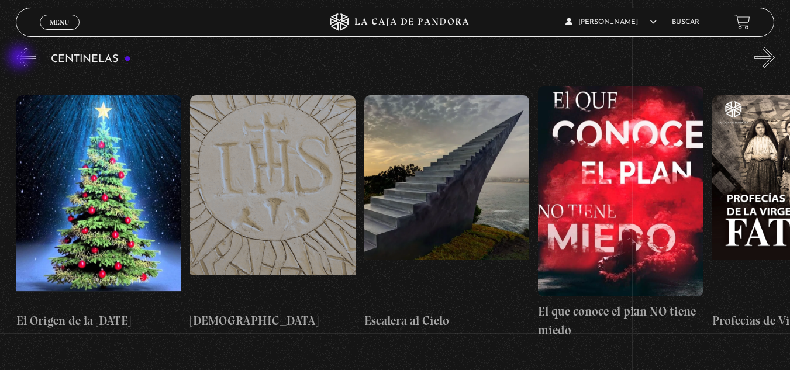
click at [21, 58] on button "«" at bounding box center [26, 57] width 20 height 20
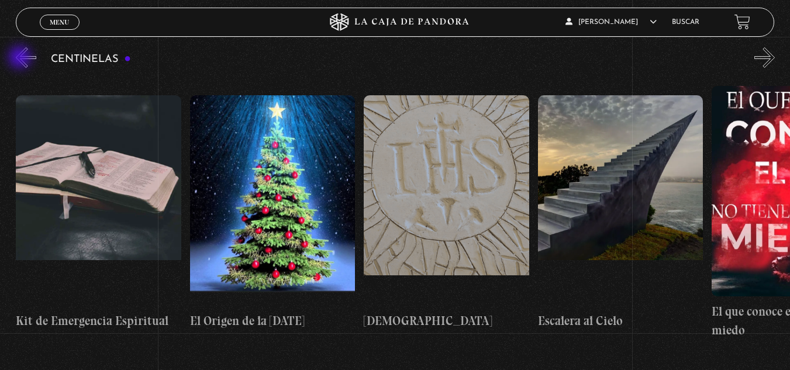
click at [21, 58] on button "«" at bounding box center [26, 57] width 20 height 20
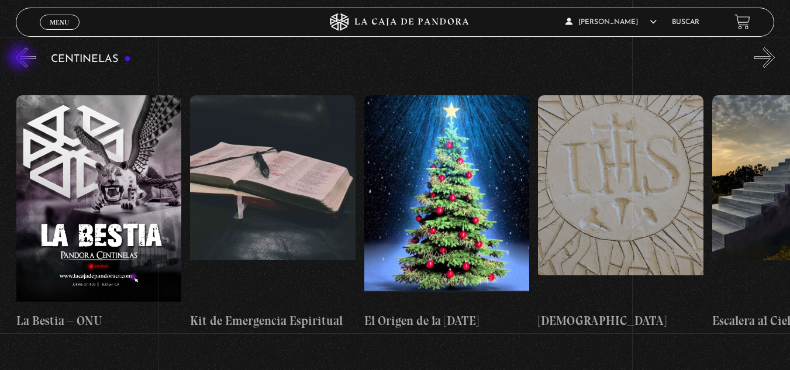
click at [21, 58] on button "«" at bounding box center [26, 57] width 20 height 20
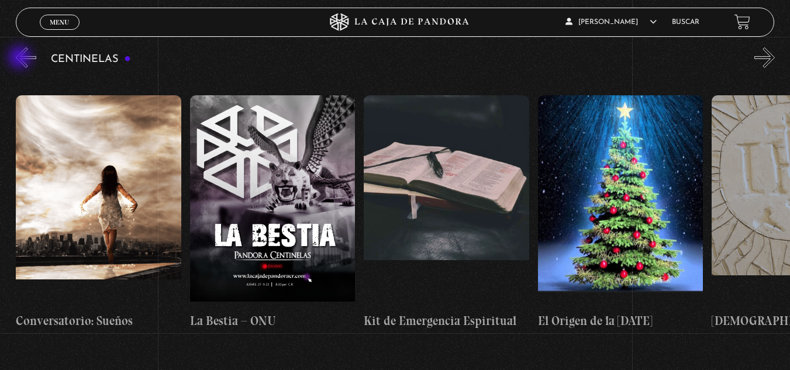
click at [21, 58] on button "«" at bounding box center [26, 57] width 20 height 20
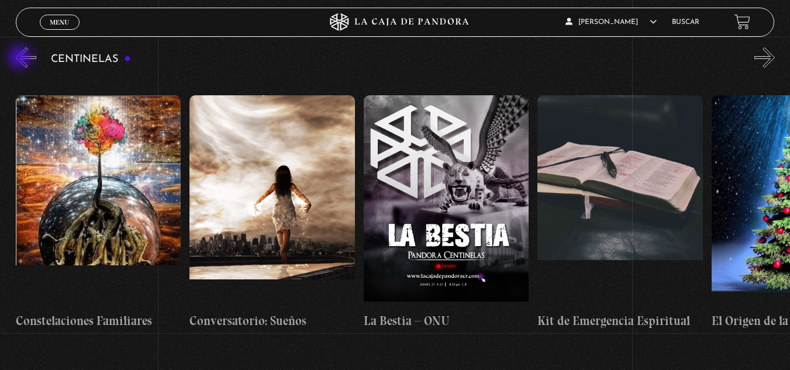
scroll to position [0, 12523]
click at [23, 57] on button "«" at bounding box center [26, 57] width 20 height 20
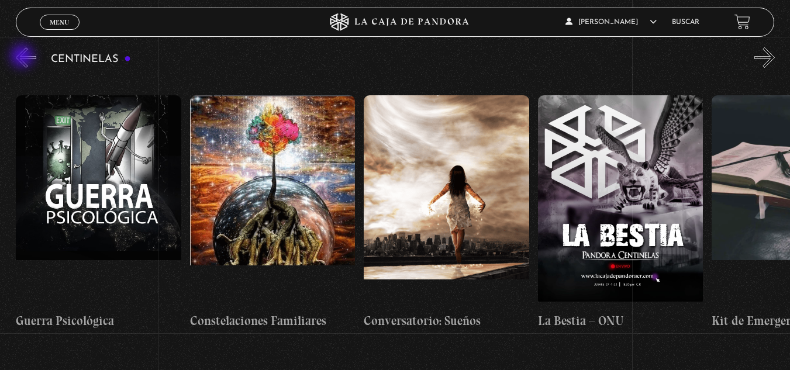
scroll to position [0, 12349]
click at [23, 57] on button "«" at bounding box center [26, 57] width 20 height 20
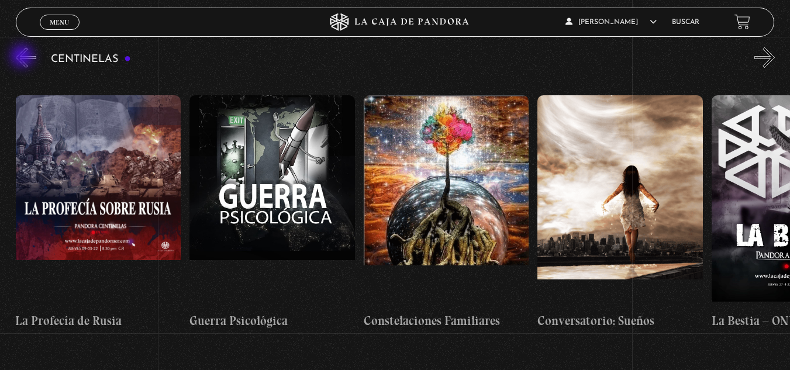
scroll to position [0, 12175]
click at [23, 57] on button "«" at bounding box center [26, 57] width 20 height 20
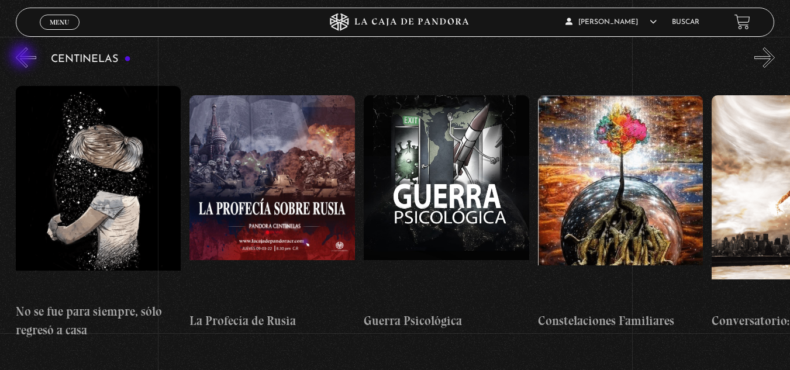
scroll to position [0, 12001]
click at [23, 57] on button "«" at bounding box center [26, 57] width 20 height 20
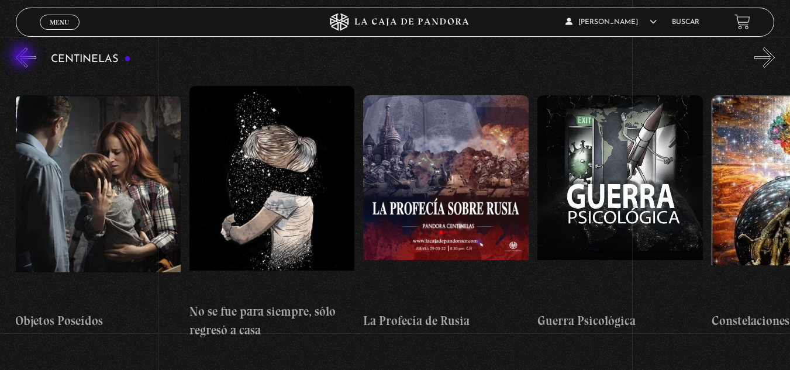
scroll to position [0, 11828]
click at [773, 64] on button "»" at bounding box center [764, 57] width 20 height 20
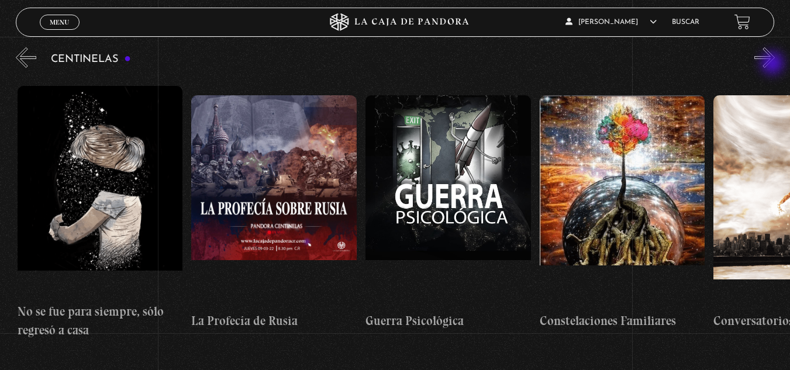
scroll to position [0, 12001]
